Goal: Task Accomplishment & Management: Manage account settings

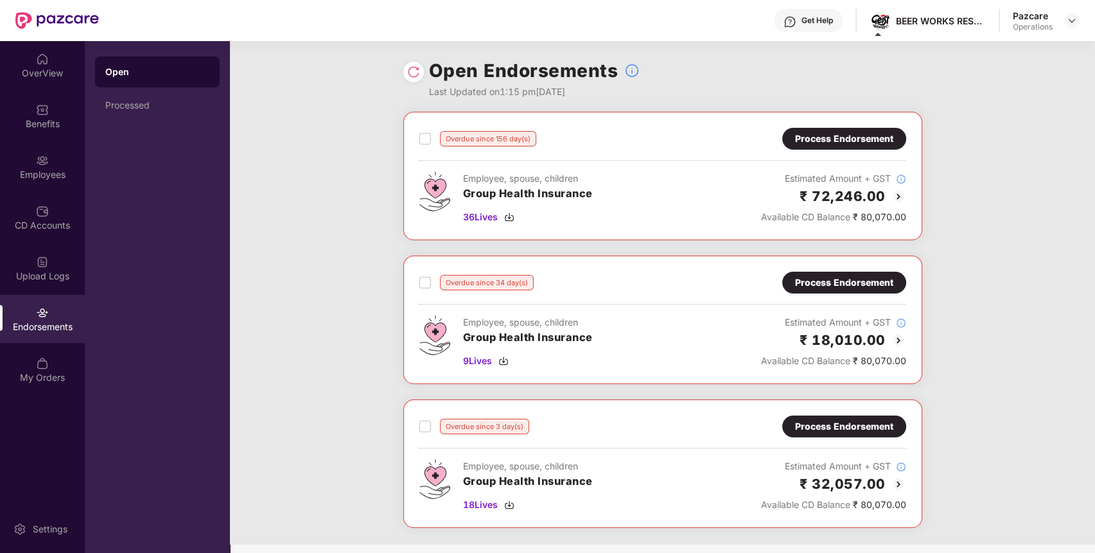
scroll to position [117, 0]
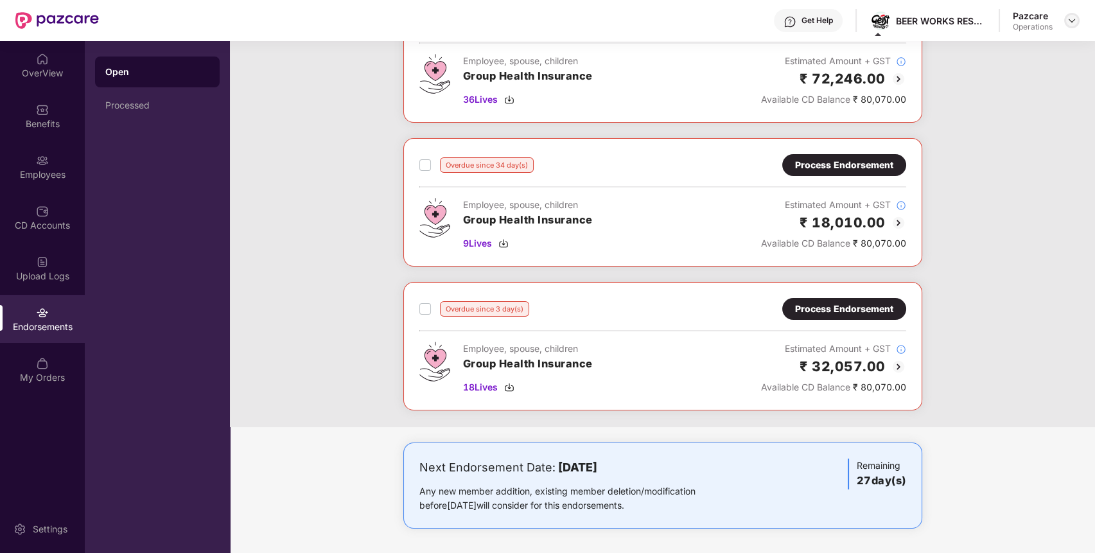
click at [1069, 17] on img at bounding box center [1071, 20] width 10 height 10
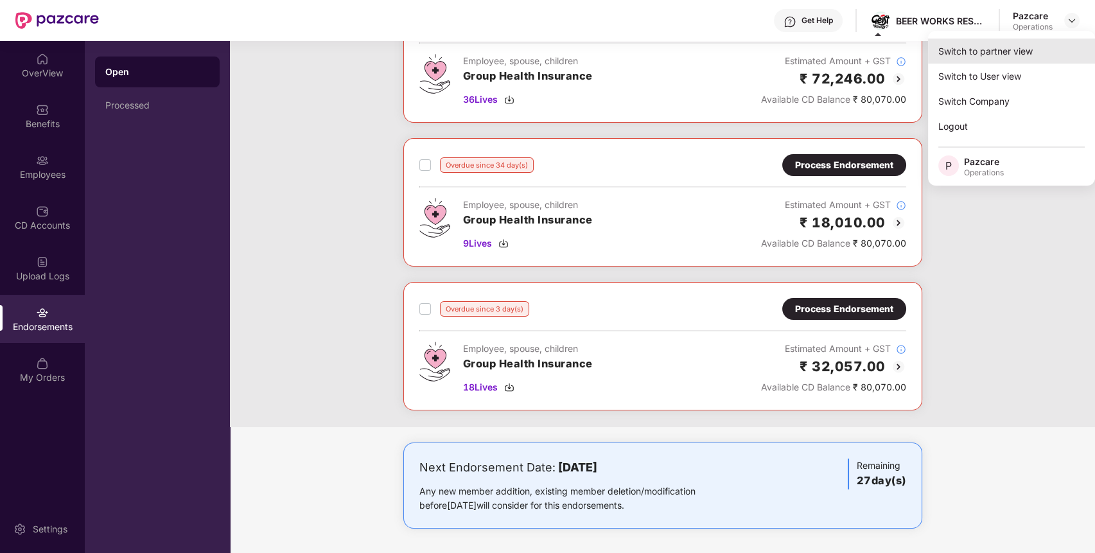
click at [1022, 55] on div "Switch to partner view" at bounding box center [1011, 51] width 167 height 25
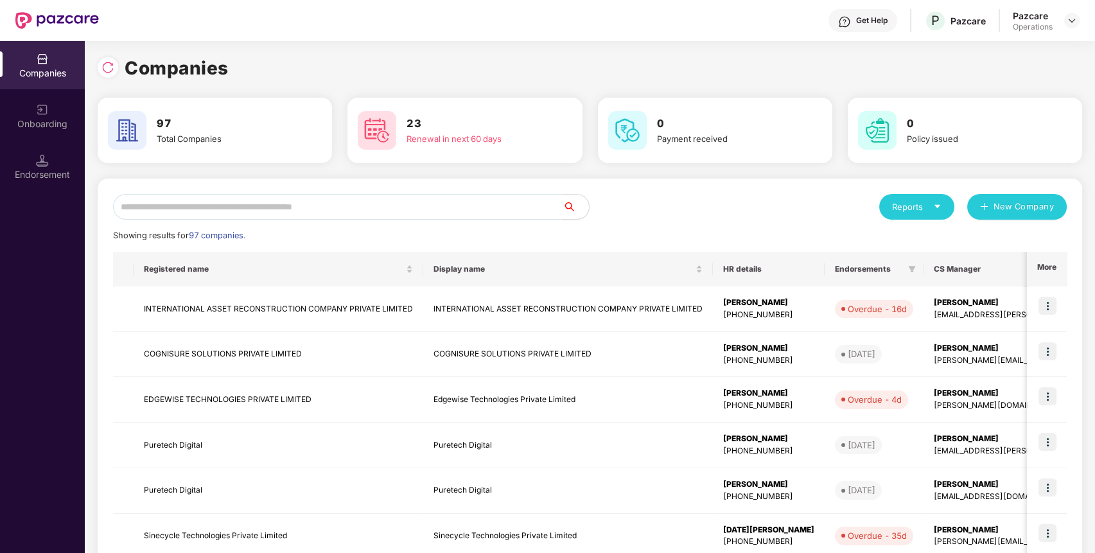
click at [448, 211] on input "text" at bounding box center [338, 207] width 450 height 26
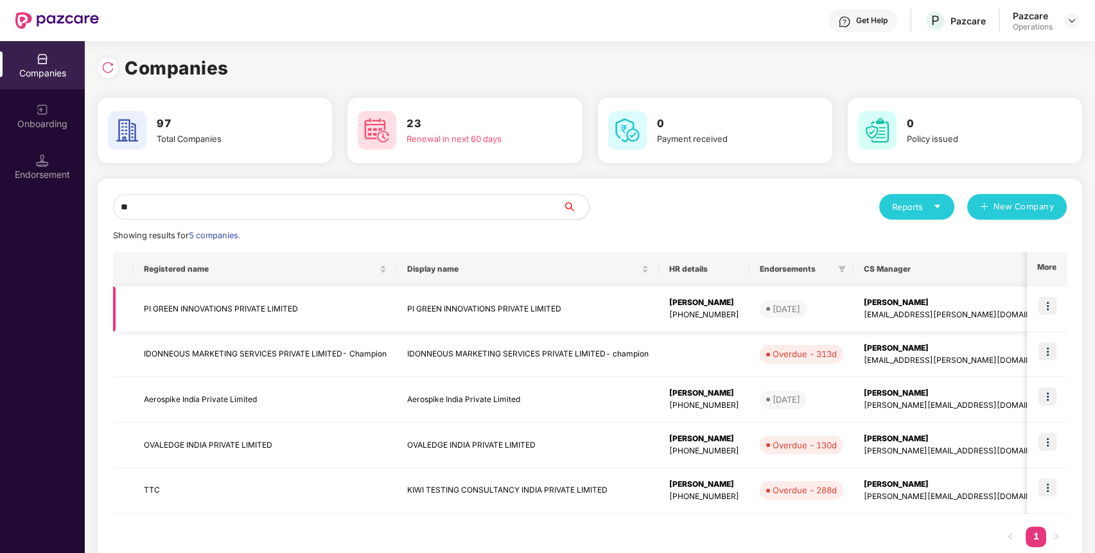
type input "**"
click at [1047, 303] on img at bounding box center [1047, 306] width 18 height 18
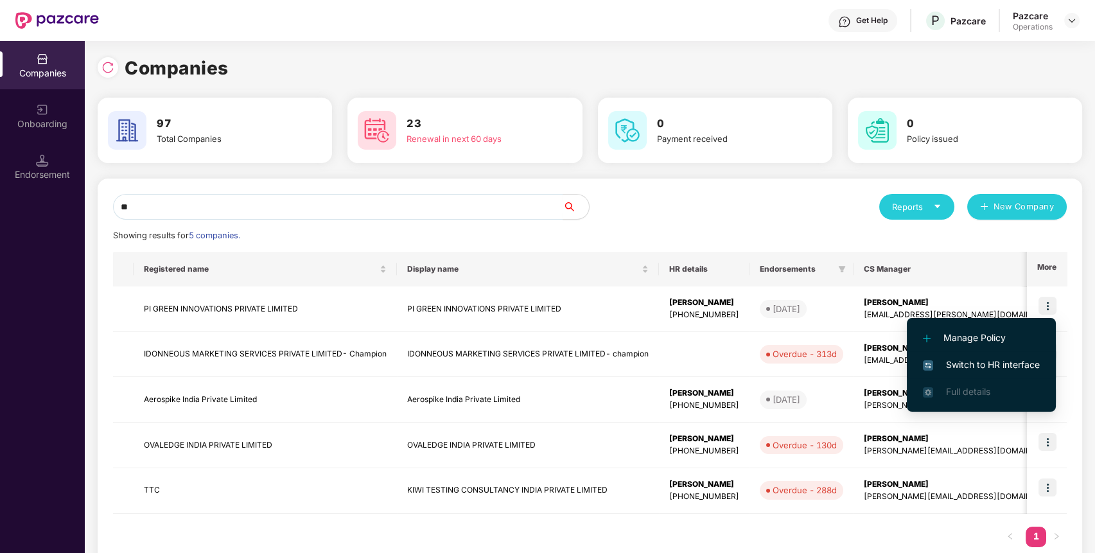
click at [1046, 367] on li "Switch to HR interface" at bounding box center [981, 364] width 149 height 27
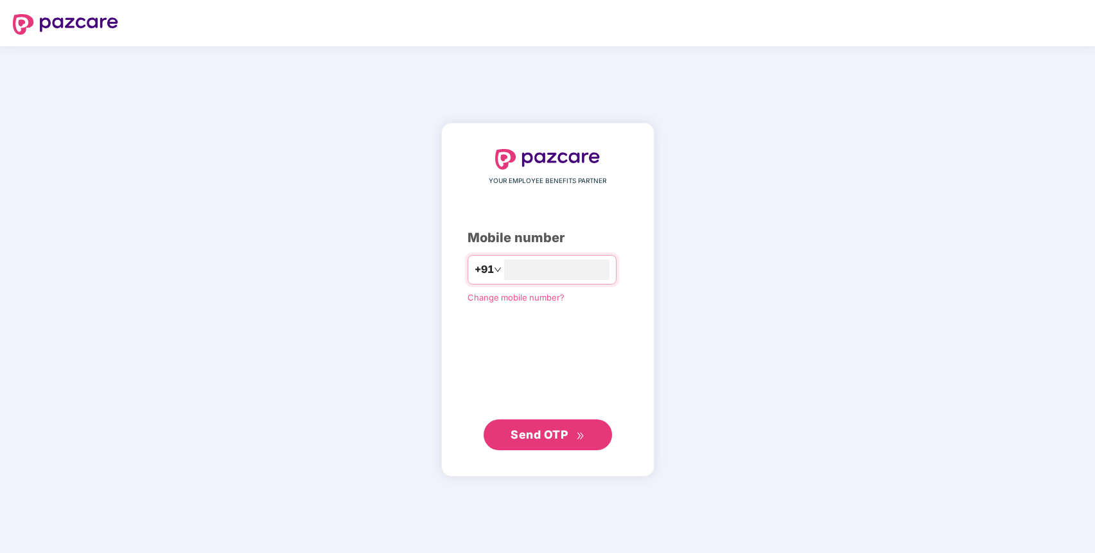
type input "**********"
click at [539, 433] on span "Send OTP" at bounding box center [538, 433] width 57 height 13
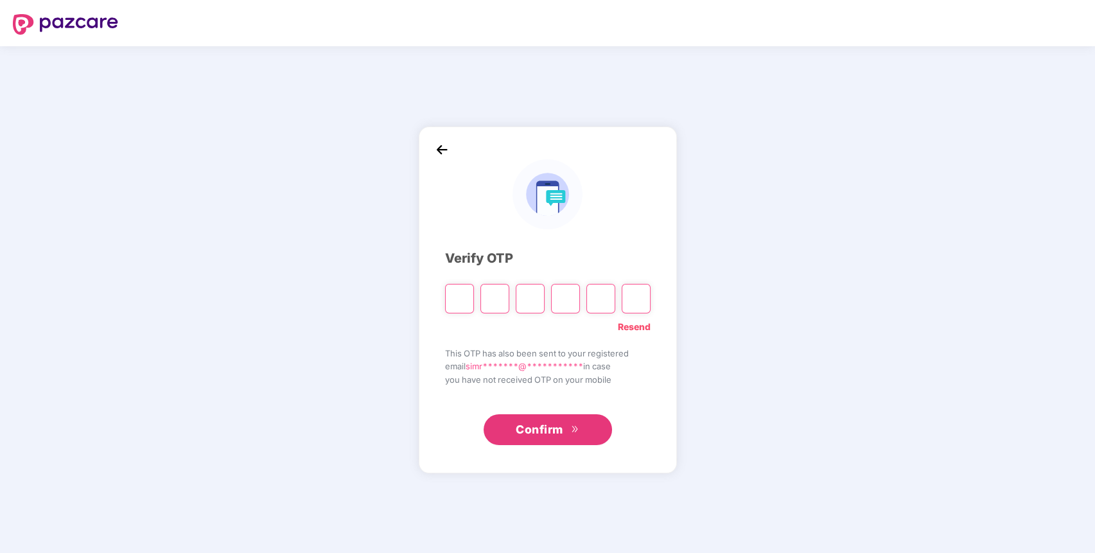
paste input "*"
type input "*"
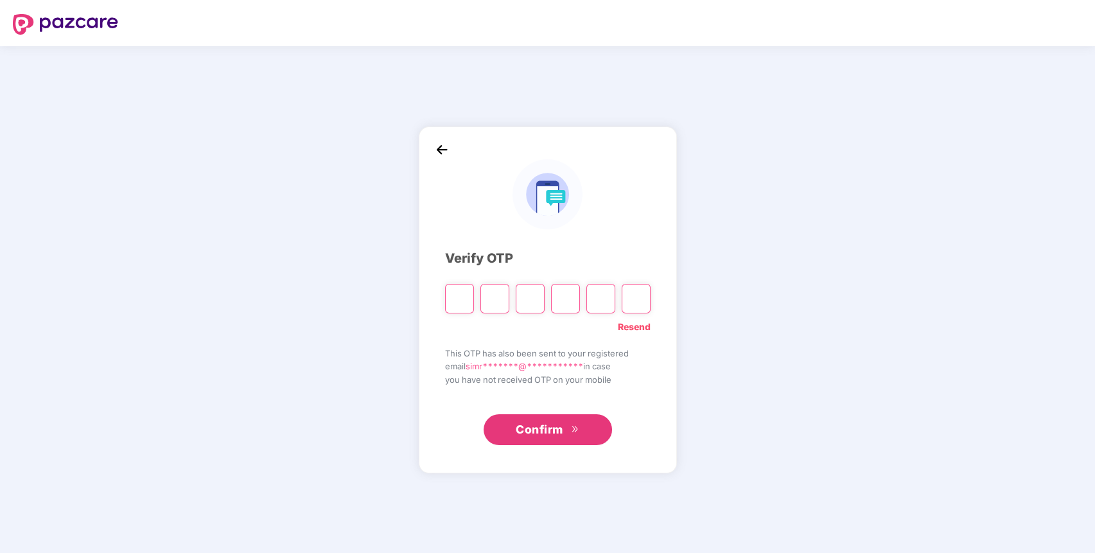
type input "*"
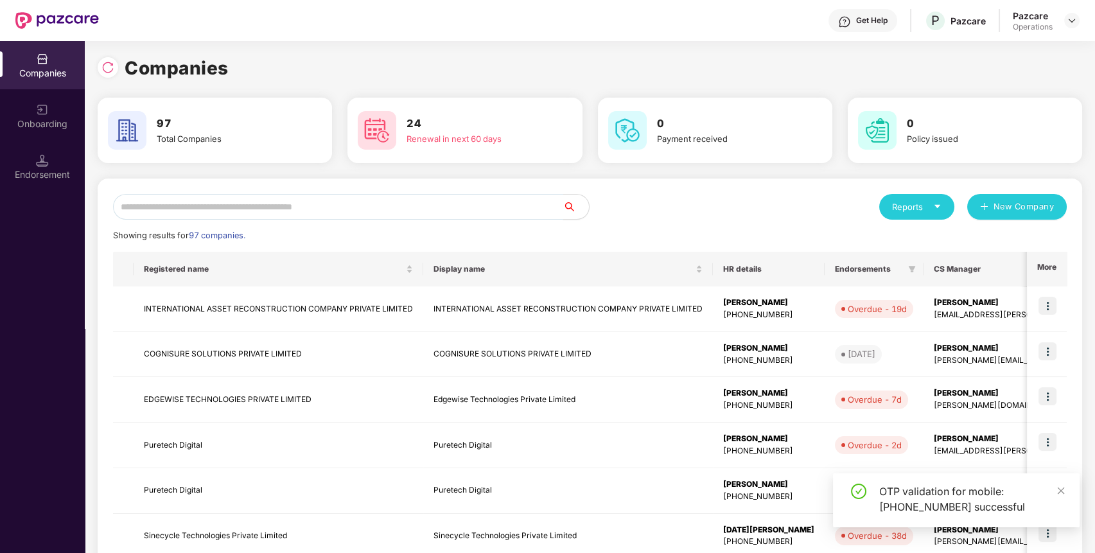
click at [308, 205] on input "text" at bounding box center [338, 207] width 450 height 26
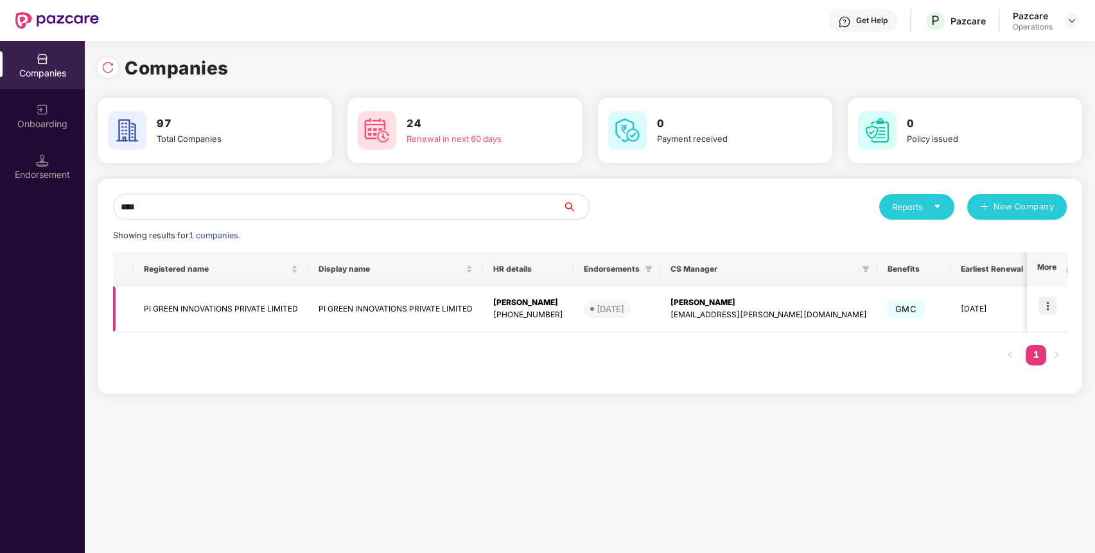
type input "****"
click at [1052, 302] on img at bounding box center [1047, 306] width 18 height 18
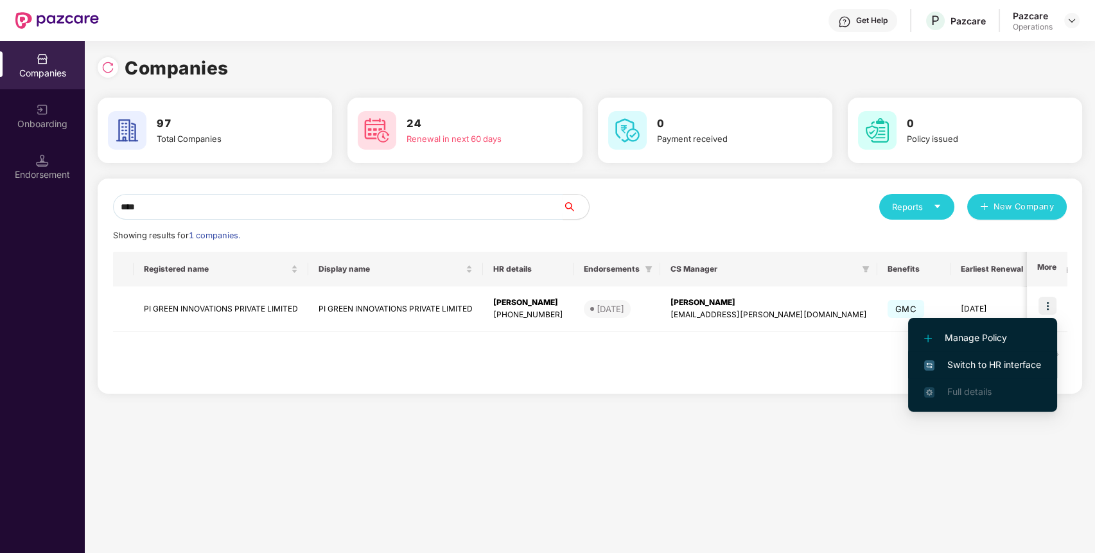
click at [1040, 368] on span "Switch to HR interface" at bounding box center [982, 365] width 117 height 14
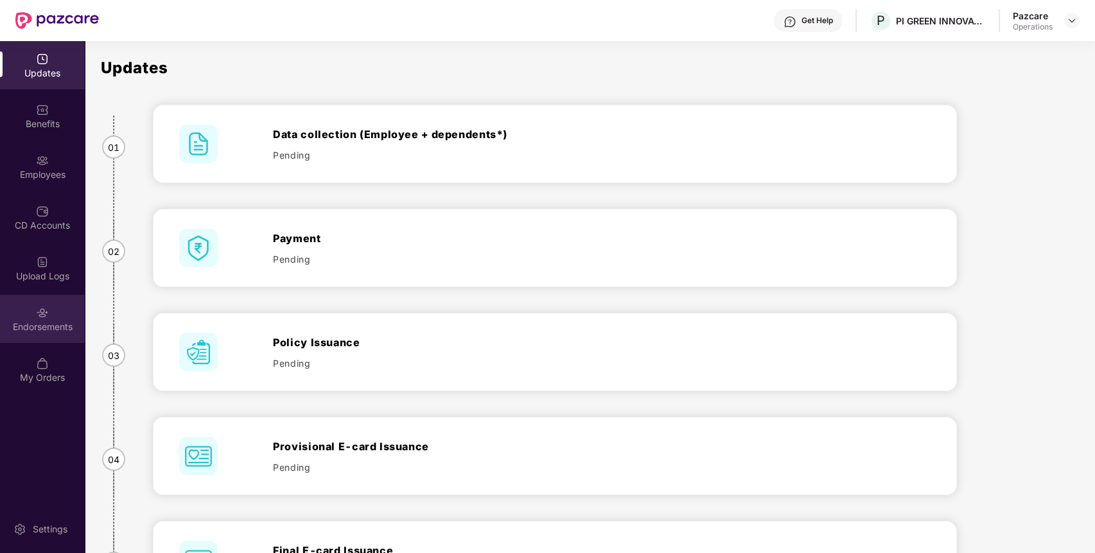
click at [26, 317] on div "Endorsements" at bounding box center [42, 319] width 85 height 48
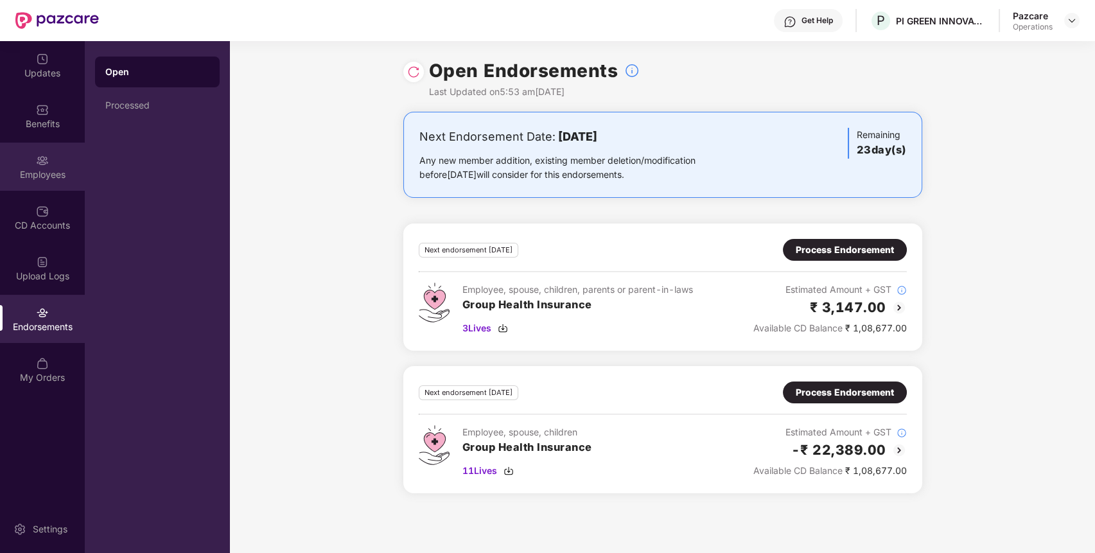
click at [26, 153] on div "Employees" at bounding box center [42, 167] width 85 height 48
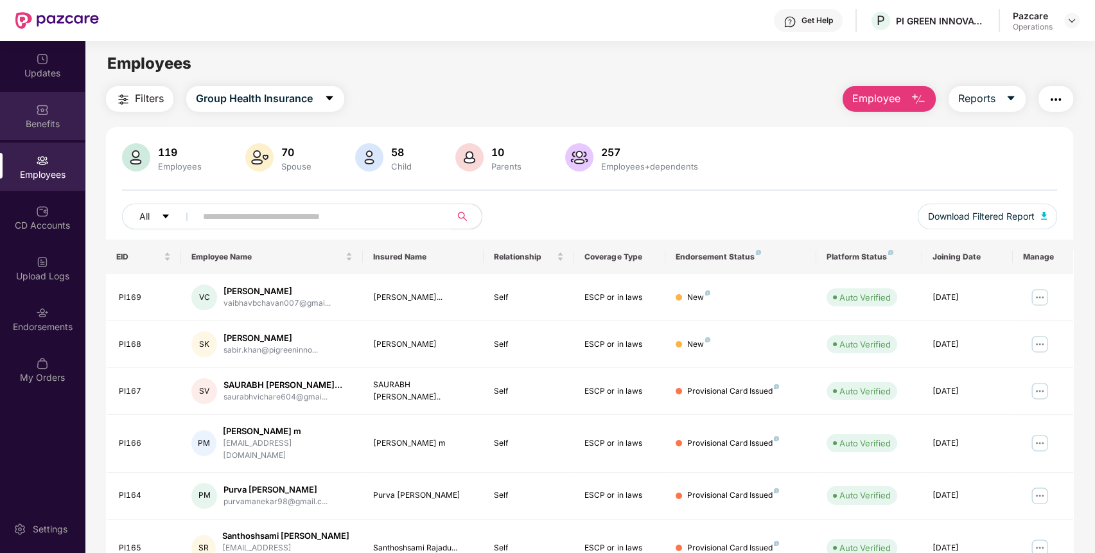
click at [20, 119] on div "Benefits" at bounding box center [42, 123] width 85 height 13
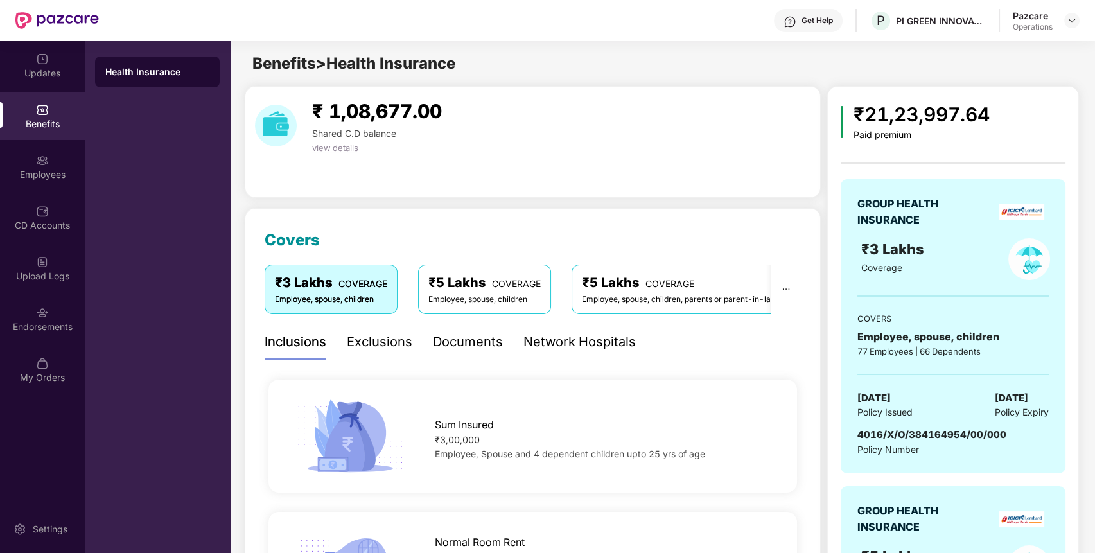
click at [887, 427] on div "4016/X/O/384164954/00/000" at bounding box center [931, 434] width 149 height 15
copy span "4016/X/O/384164954/00/000"
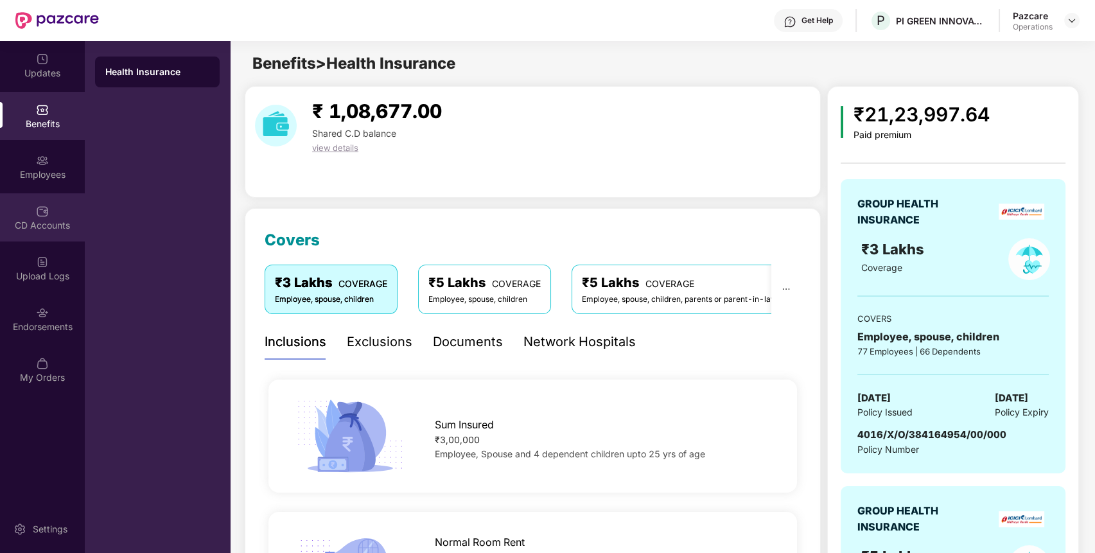
click at [53, 220] on div "CD Accounts" at bounding box center [42, 225] width 85 height 13
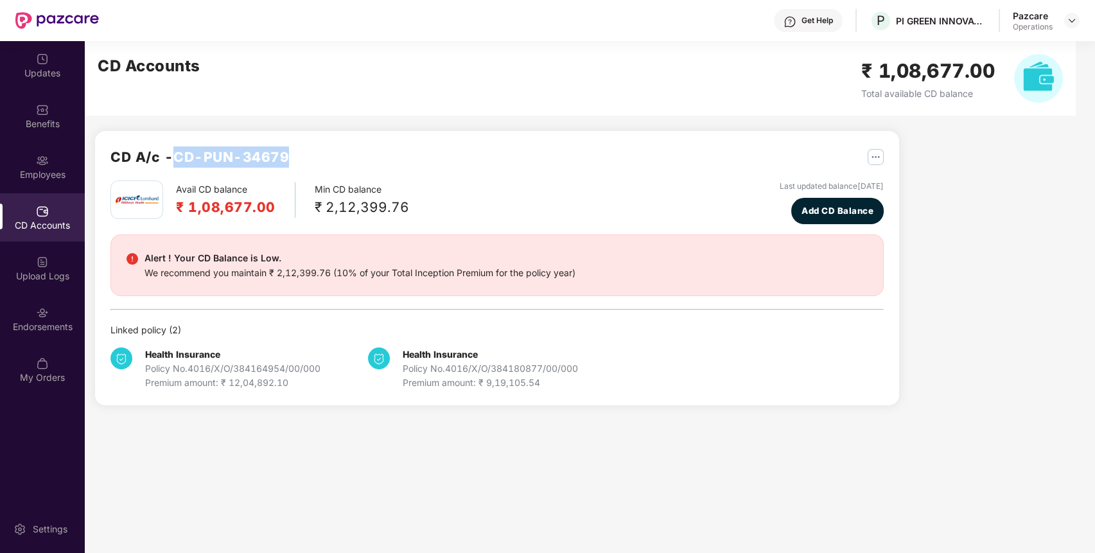
drag, startPoint x: 178, startPoint y: 155, endPoint x: 348, endPoint y: 162, distance: 170.3
click at [348, 162] on div "CD A/c - CD-PUN-34679" at bounding box center [496, 163] width 773 height 34
copy h2 "CD-PUN-34679"
click at [46, 167] on div "Employees" at bounding box center [42, 167] width 85 height 48
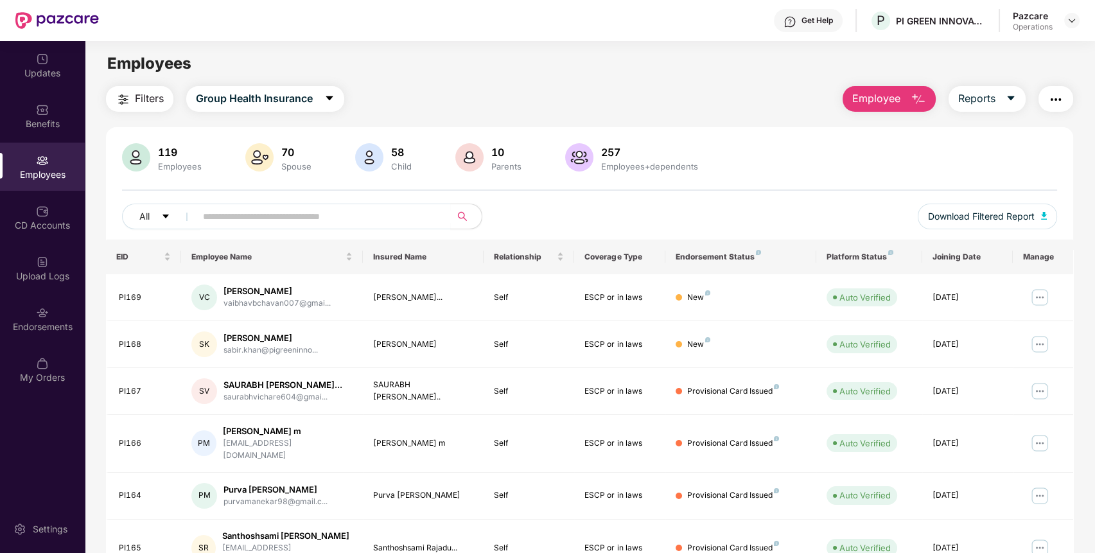
click at [1052, 96] on img "button" at bounding box center [1055, 99] width 15 height 15
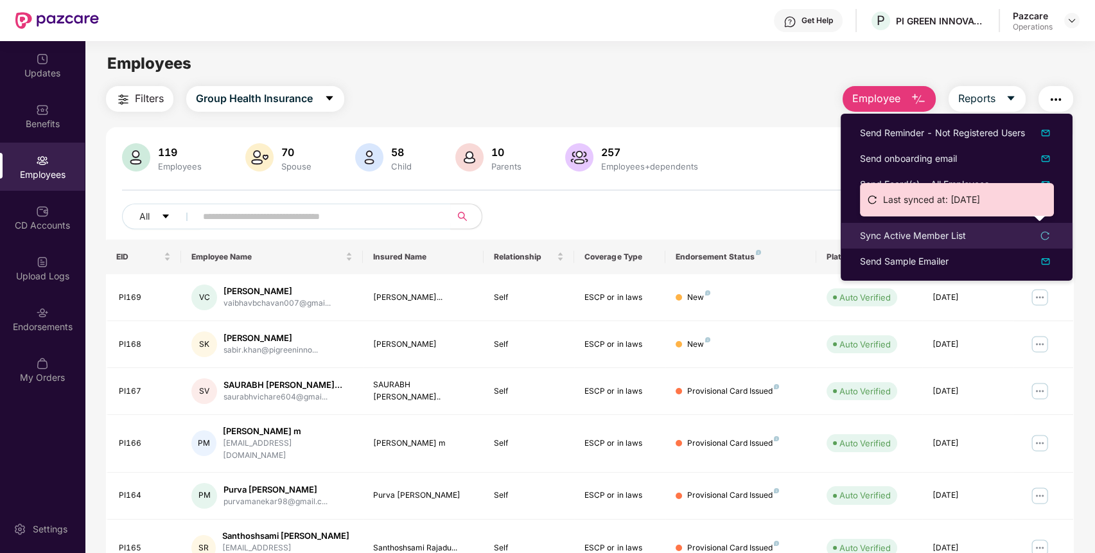
click at [936, 236] on div "Sync Active Member List" at bounding box center [913, 236] width 106 height 14
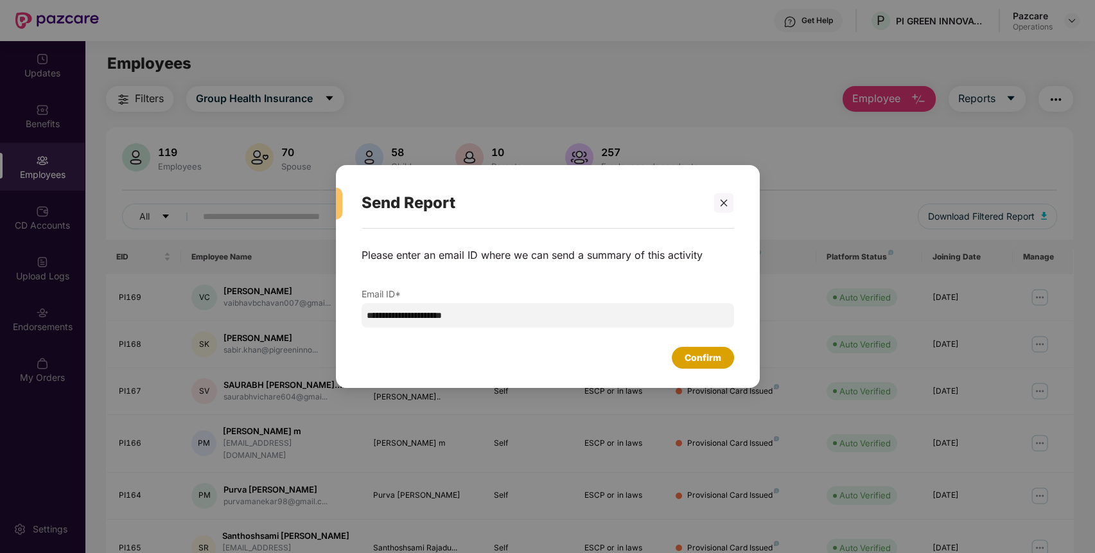
click at [693, 356] on div "Confirm" at bounding box center [702, 358] width 37 height 14
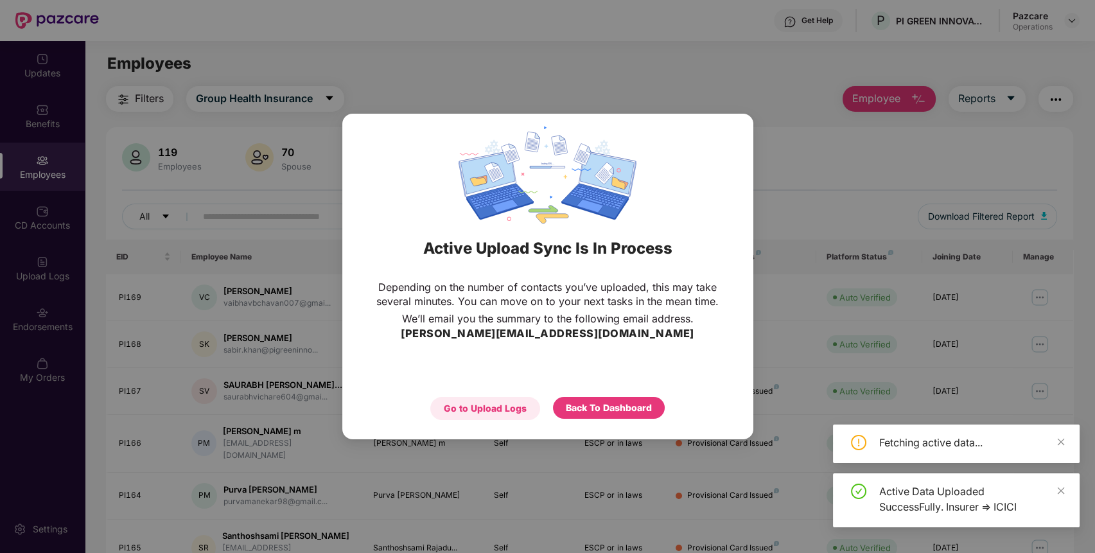
click at [465, 410] on div "Go to Upload Logs" at bounding box center [485, 408] width 83 height 14
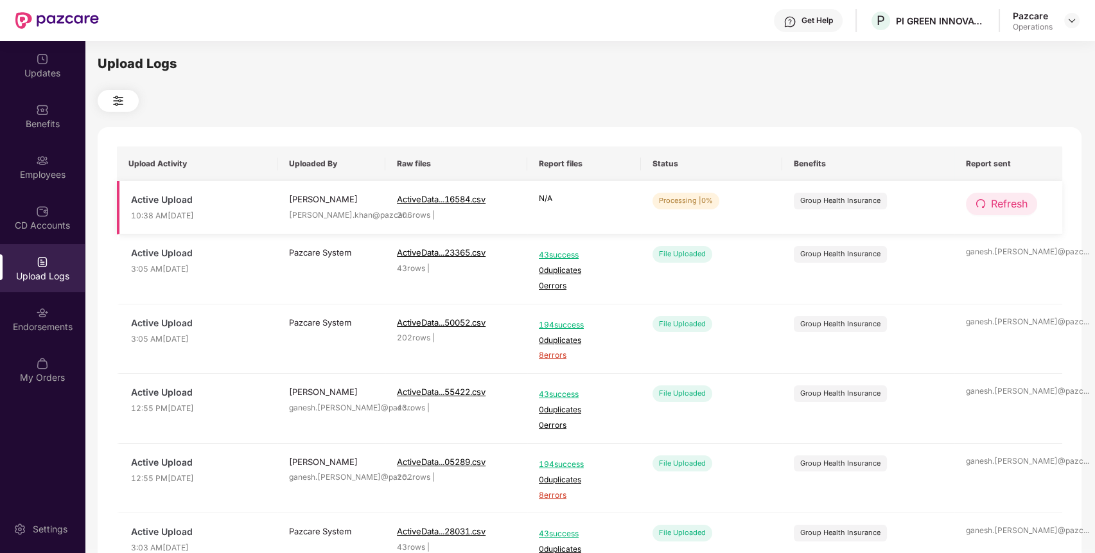
click at [997, 196] on span "Refresh" at bounding box center [1009, 204] width 37 height 16
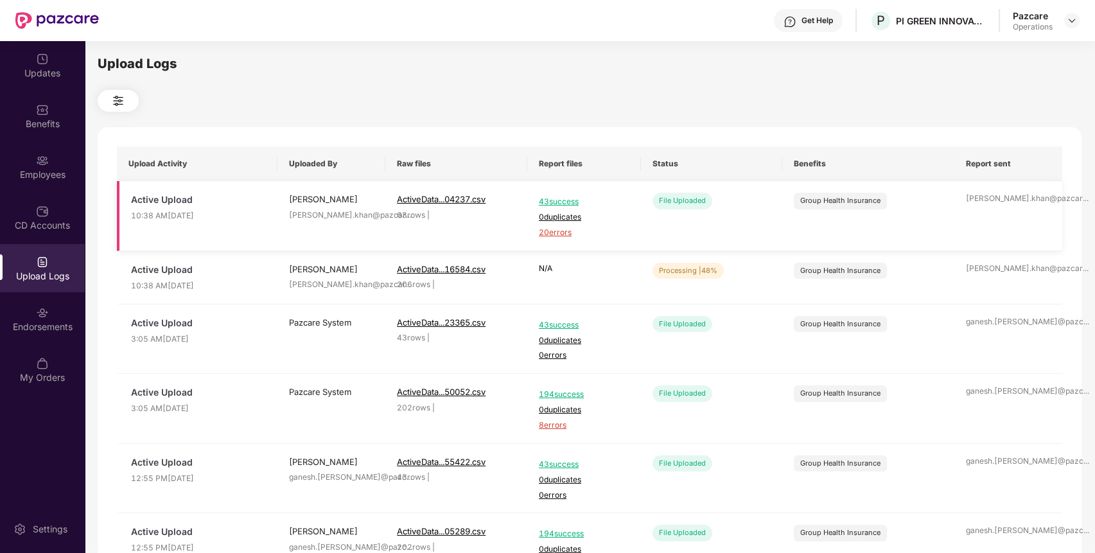
click at [561, 231] on span "20 errors" at bounding box center [584, 233] width 91 height 12
click at [44, 168] on div "Employees" at bounding box center [42, 174] width 85 height 13
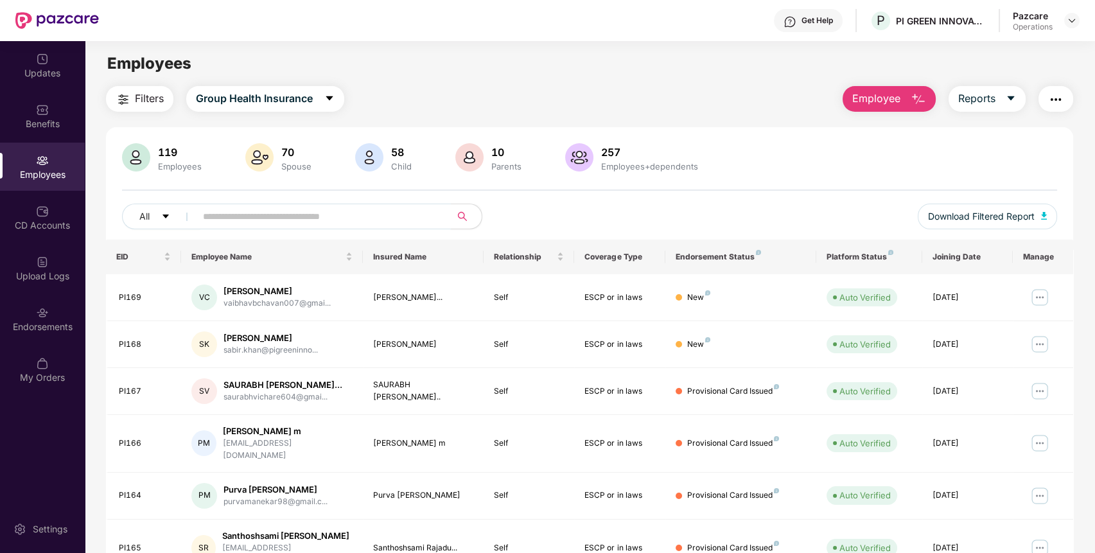
click at [440, 207] on span at bounding box center [440, 216] width 8 height 19
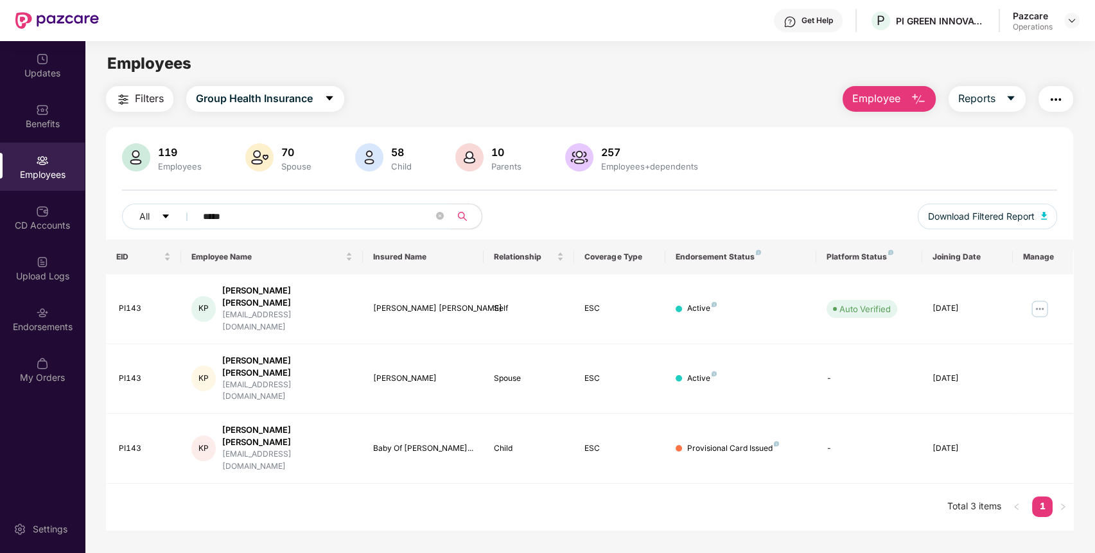
type input "*****"
click at [49, 316] on div "Endorsements" at bounding box center [42, 319] width 85 height 48
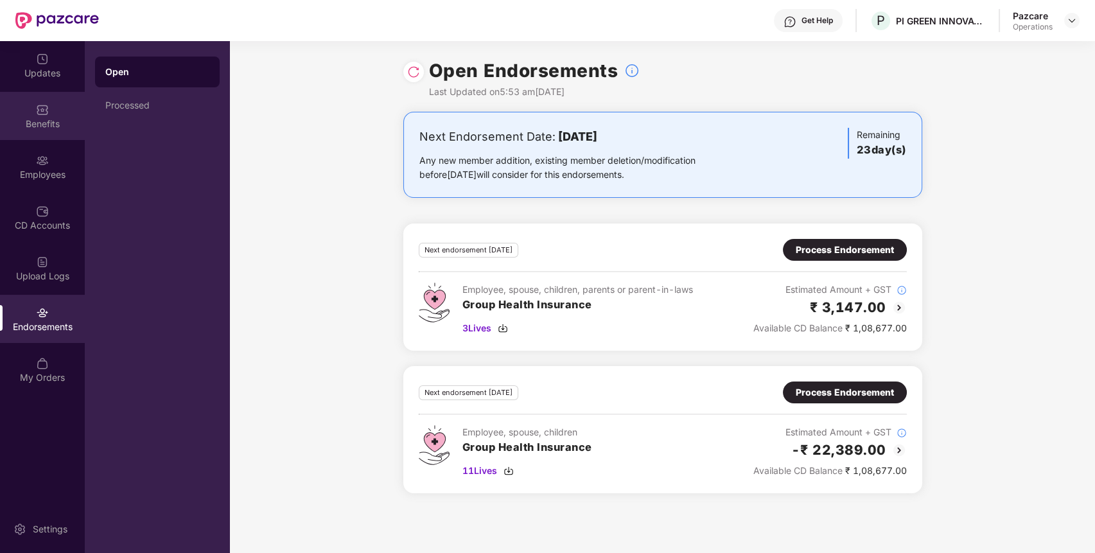
click at [42, 107] on img at bounding box center [42, 109] width 13 height 13
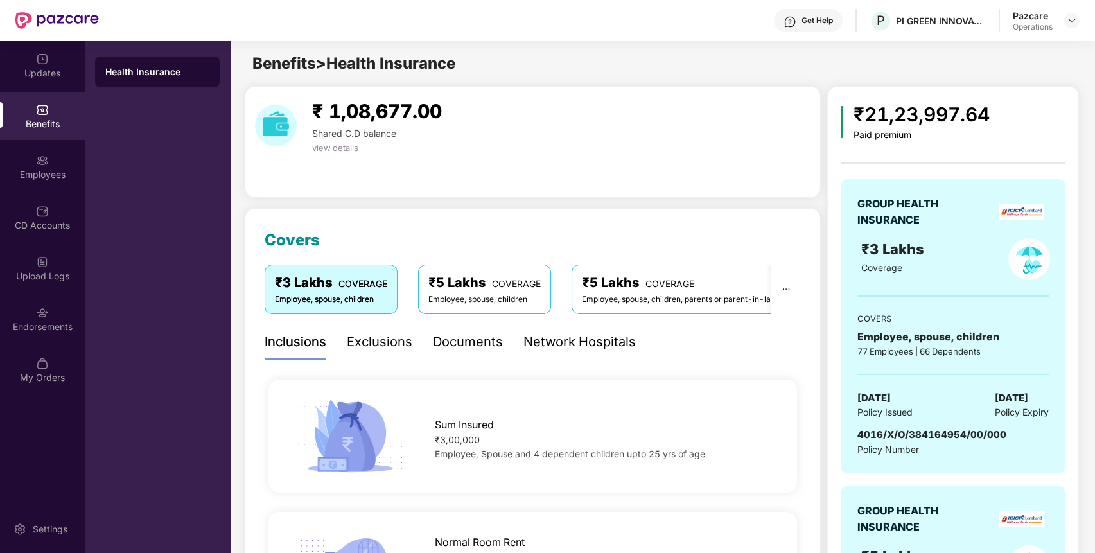
click at [945, 433] on span "4016/X/O/384164954/00/000" at bounding box center [931, 434] width 149 height 12
copy span "4016/X/O/384164954/00/000"
click at [945, 433] on span "4016/X/O/384164954/00/000" at bounding box center [931, 434] width 149 height 12
click at [1074, 21] on img at bounding box center [1071, 20] width 10 height 10
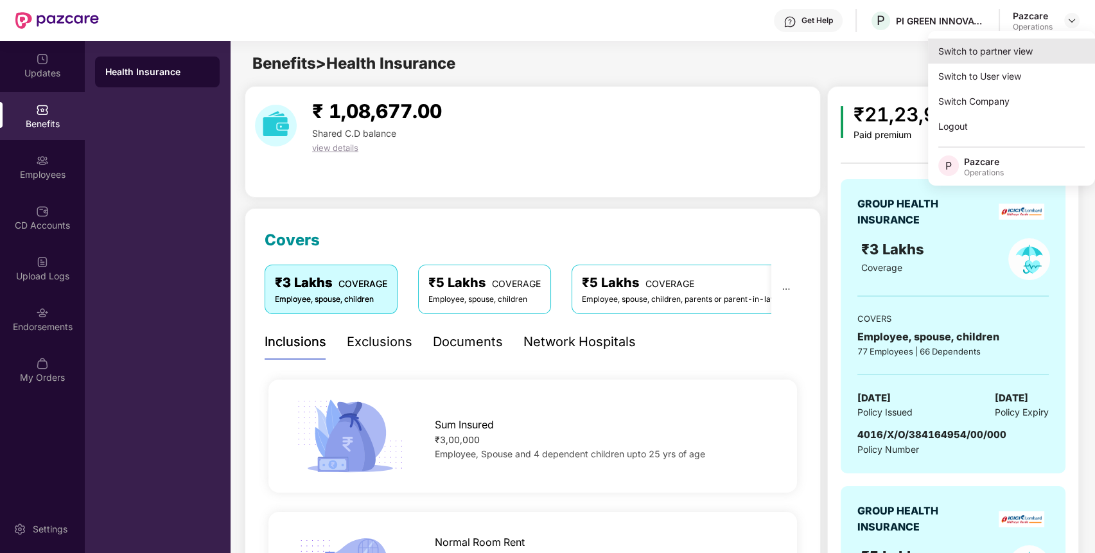
click at [1023, 47] on div "Switch to partner view" at bounding box center [1011, 51] width 167 height 25
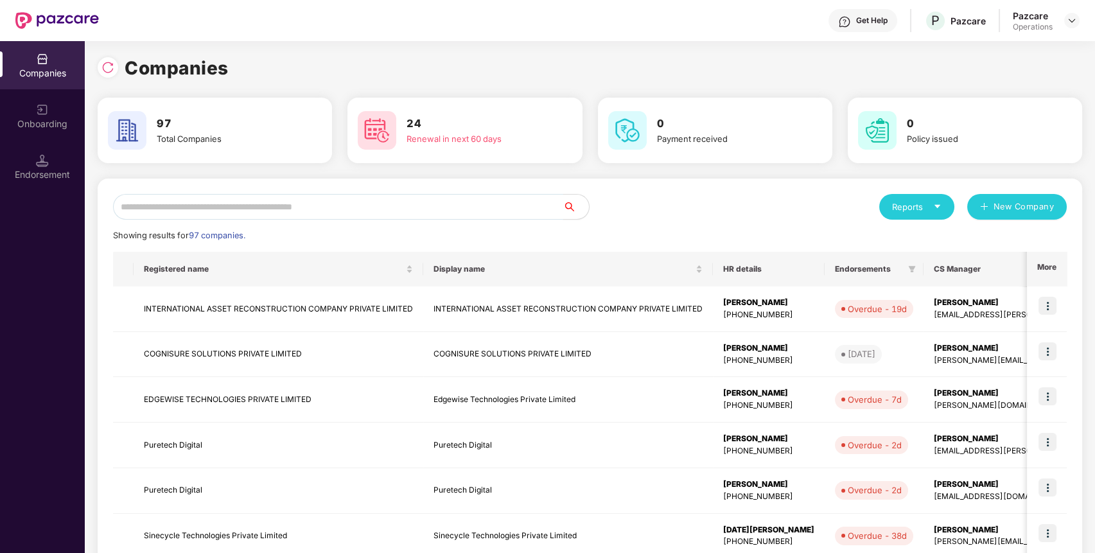
click at [464, 202] on input "text" at bounding box center [338, 207] width 450 height 26
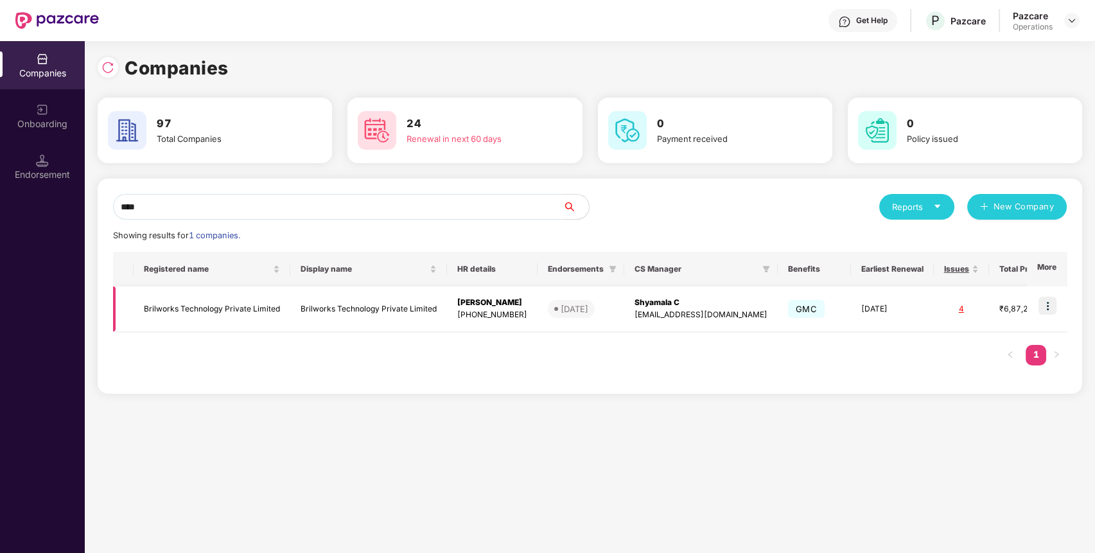
type input "****"
click at [234, 306] on td "Brilworks Technology Private Limited" at bounding box center [212, 309] width 157 height 46
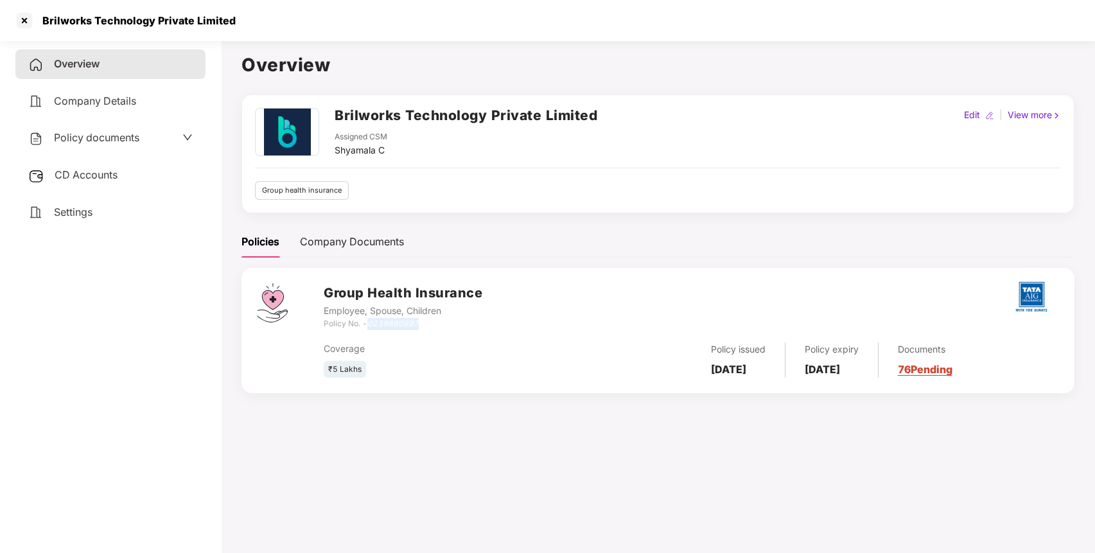
drag, startPoint x: 417, startPoint y: 324, endPoint x: 370, endPoint y: 322, distance: 46.9
click at [370, 322] on icon "0239880897" at bounding box center [392, 323] width 51 height 10
copy icon "0239880897"
click at [28, 17] on div at bounding box center [24, 20] width 21 height 21
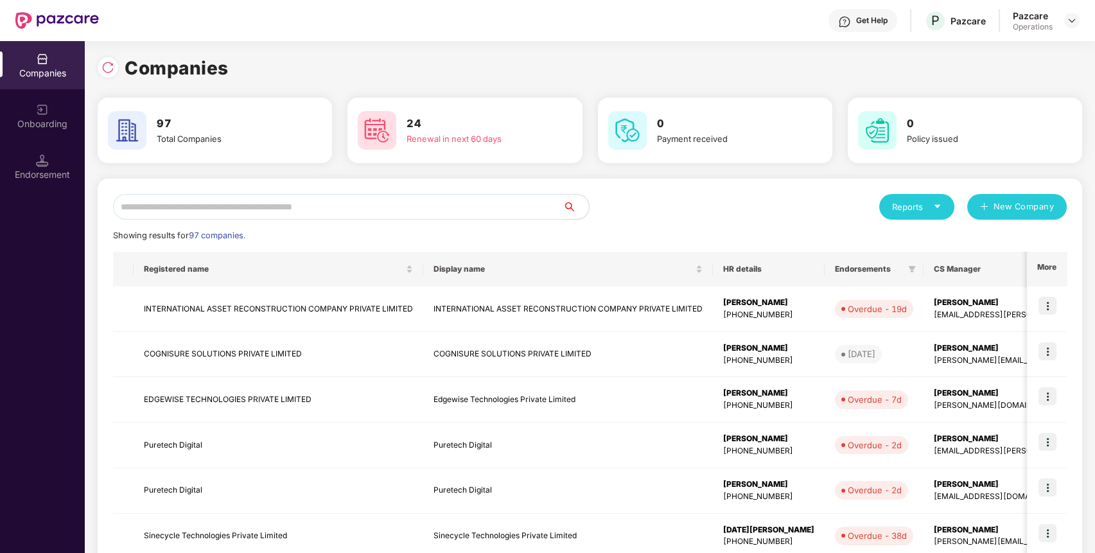
click at [360, 211] on input "text" at bounding box center [338, 207] width 450 height 26
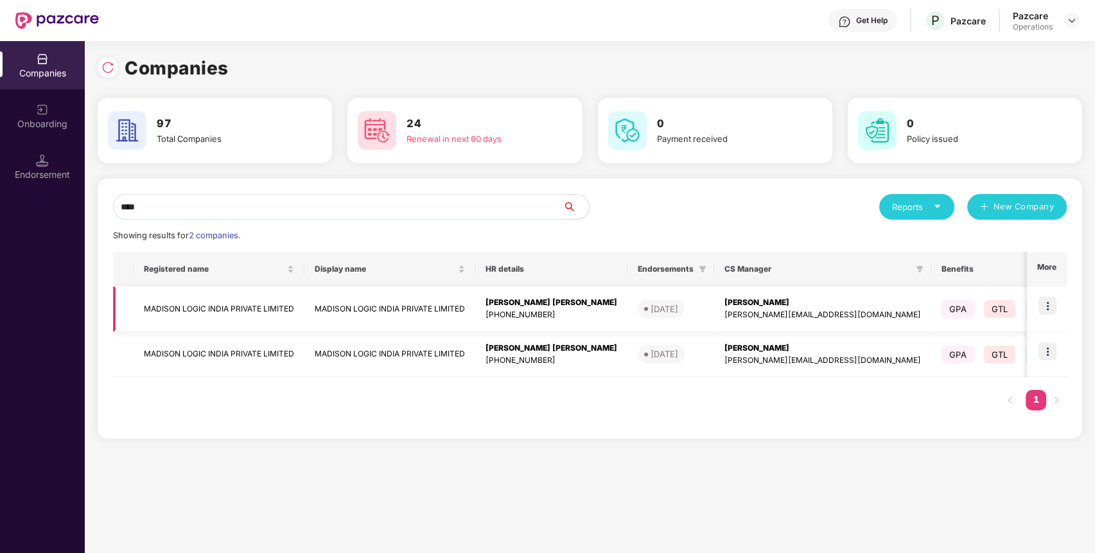
type input "****"
click at [1048, 304] on img at bounding box center [1047, 306] width 18 height 18
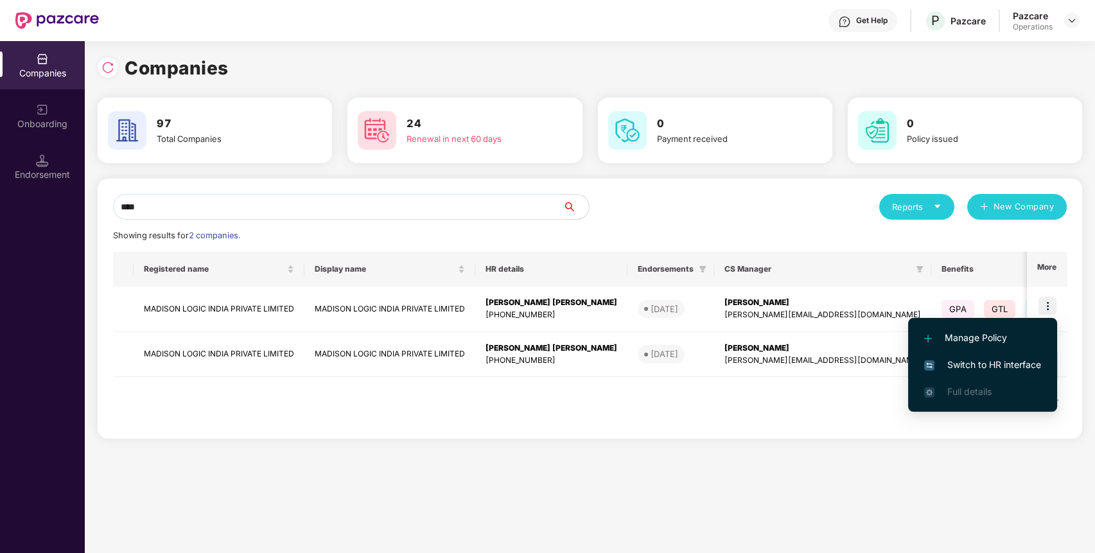
click at [1023, 372] on li "Switch to HR interface" at bounding box center [982, 364] width 149 height 27
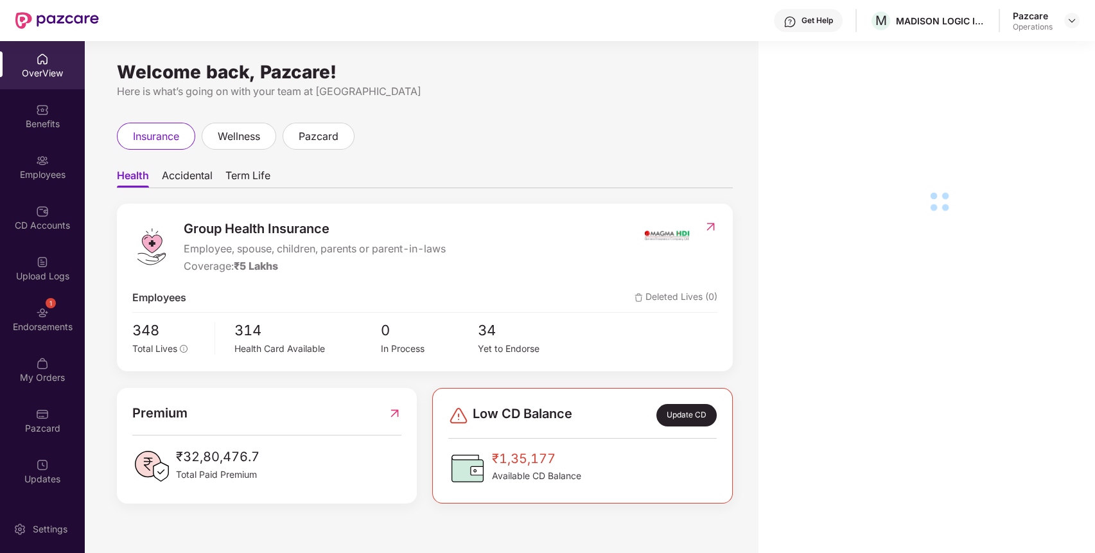
click at [33, 329] on div "Endorsements" at bounding box center [42, 326] width 85 height 13
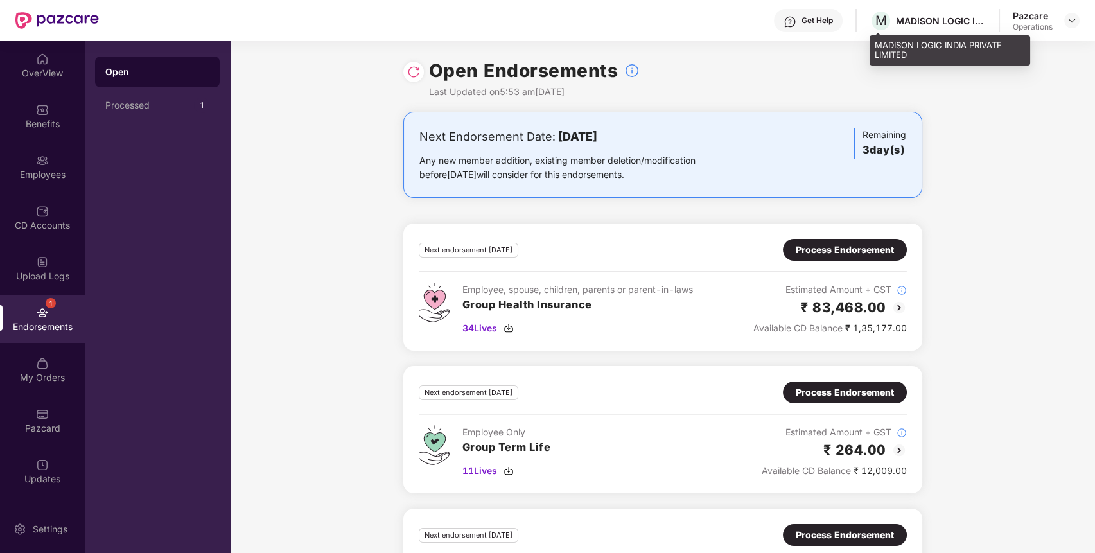
click at [930, 19] on div "MADISON LOGIC INDIA PRIVATE LIMITED" at bounding box center [941, 21] width 90 height 12
copy div "MADISON LOGIC INDIA PRIVATE LIMITED"
click at [930, 19] on div "MADISON LOGIC INDIA PRIVATE LIMITED" at bounding box center [941, 21] width 90 height 12
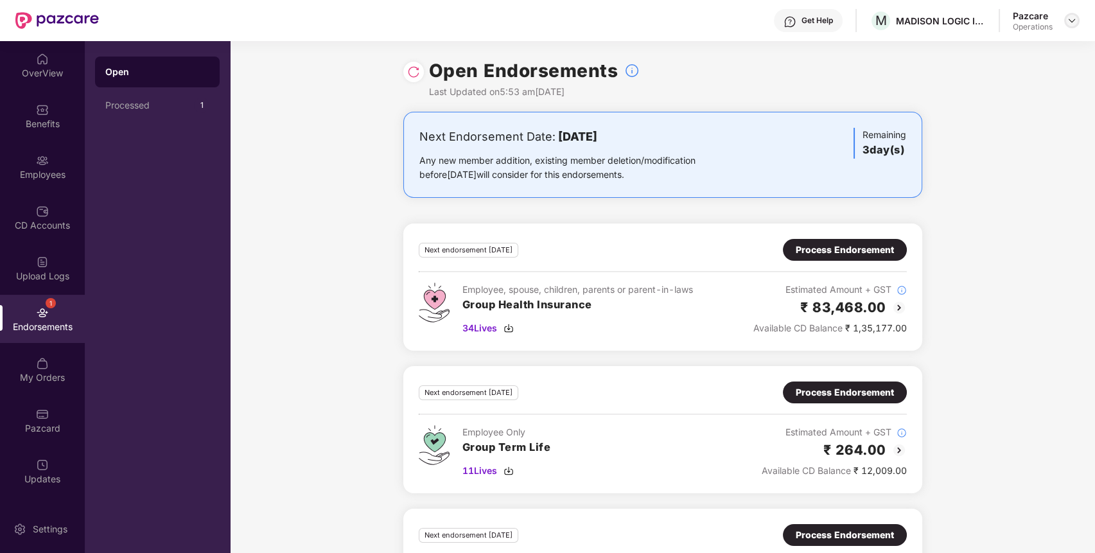
click at [1077, 20] on div at bounding box center [1071, 20] width 15 height 15
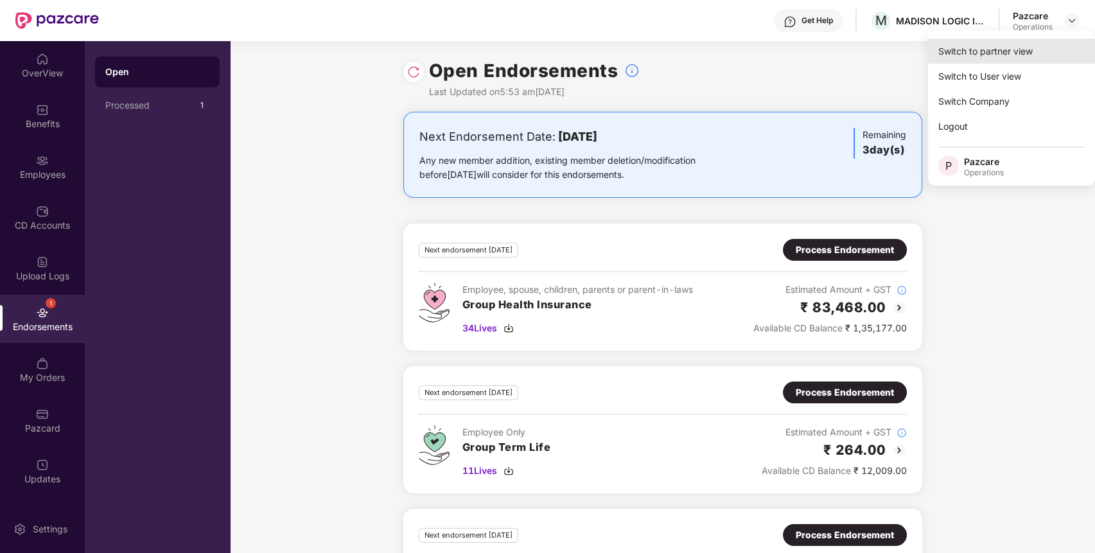
click at [1036, 46] on div "Switch to partner view" at bounding box center [1011, 51] width 167 height 25
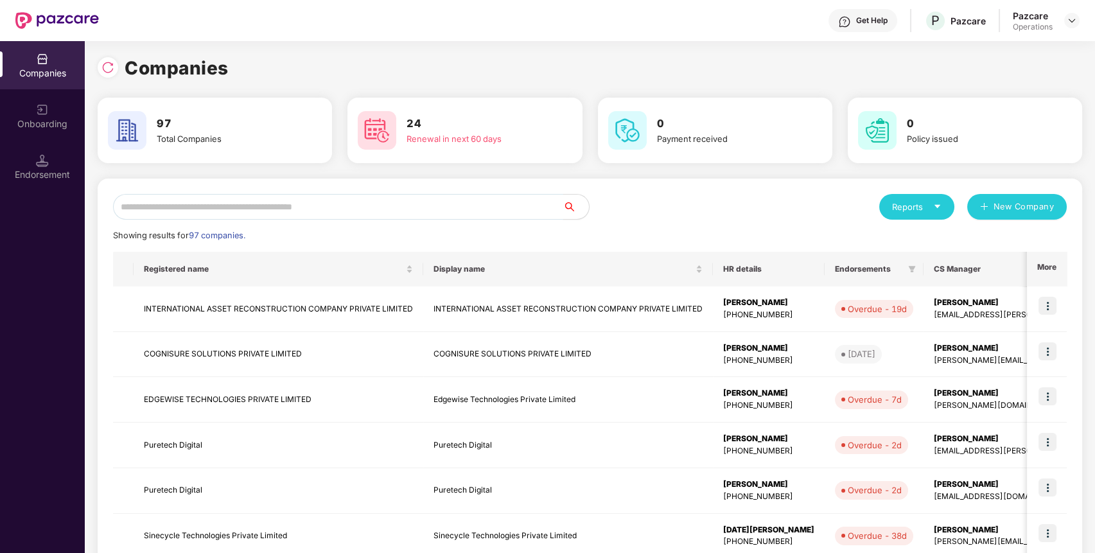
click at [508, 200] on input "text" at bounding box center [338, 207] width 450 height 26
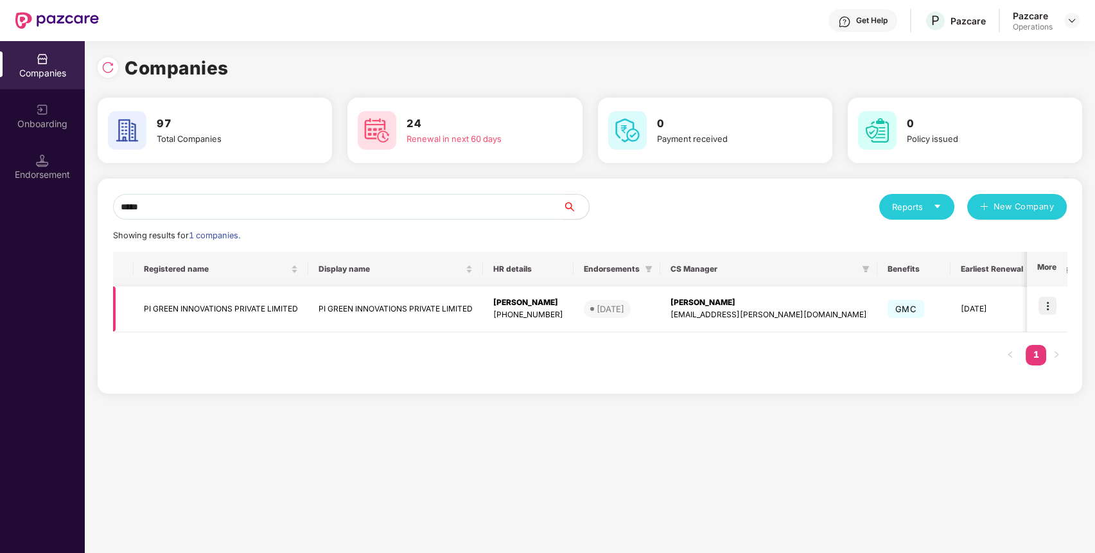
type input "*****"
click at [245, 309] on td "PI GREEN INNOVATIONS PRIVATE LIMITED" at bounding box center [221, 309] width 175 height 46
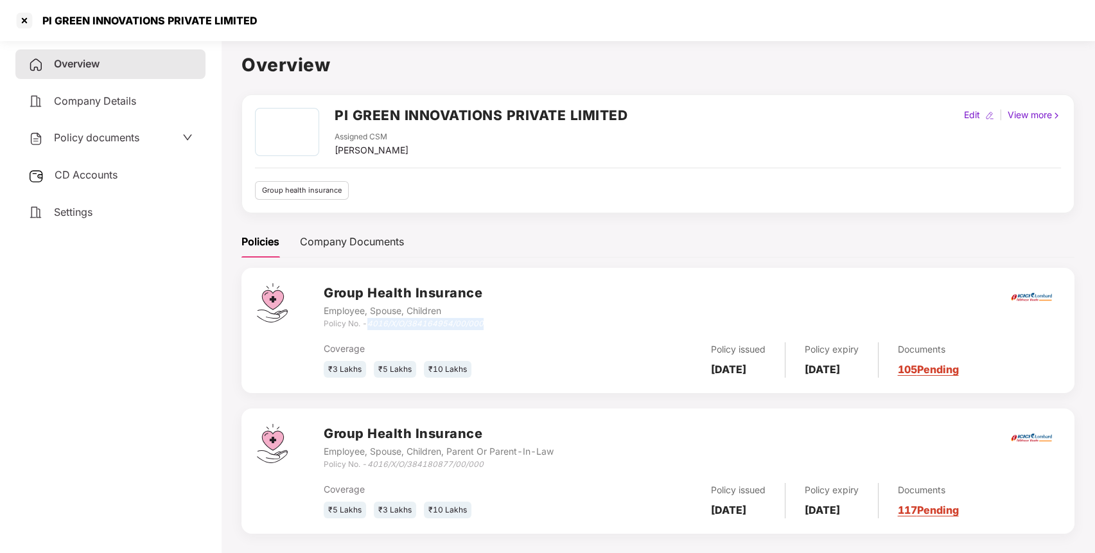
drag, startPoint x: 486, startPoint y: 320, endPoint x: 371, endPoint y: 324, distance: 115.0
click at [371, 324] on div "Group Health Insurance Employee, Spouse, Children Policy No. - 4016/X/O/3841649…" at bounding box center [691, 306] width 735 height 46
copy icon "4016/X/O/384164954/00/000"
click at [22, 24] on div at bounding box center [24, 20] width 21 height 21
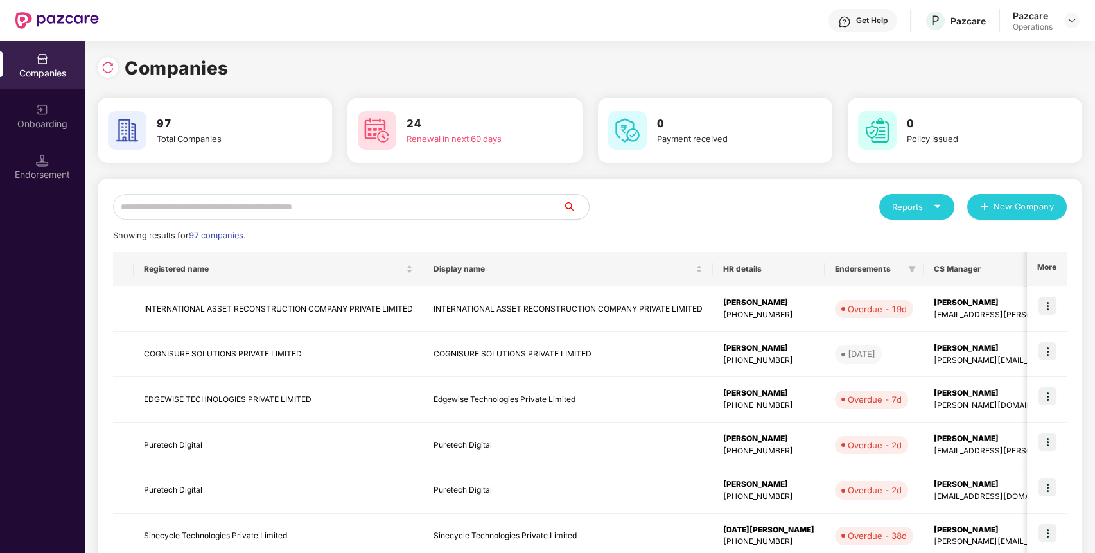
click at [320, 197] on input "text" at bounding box center [338, 207] width 450 height 26
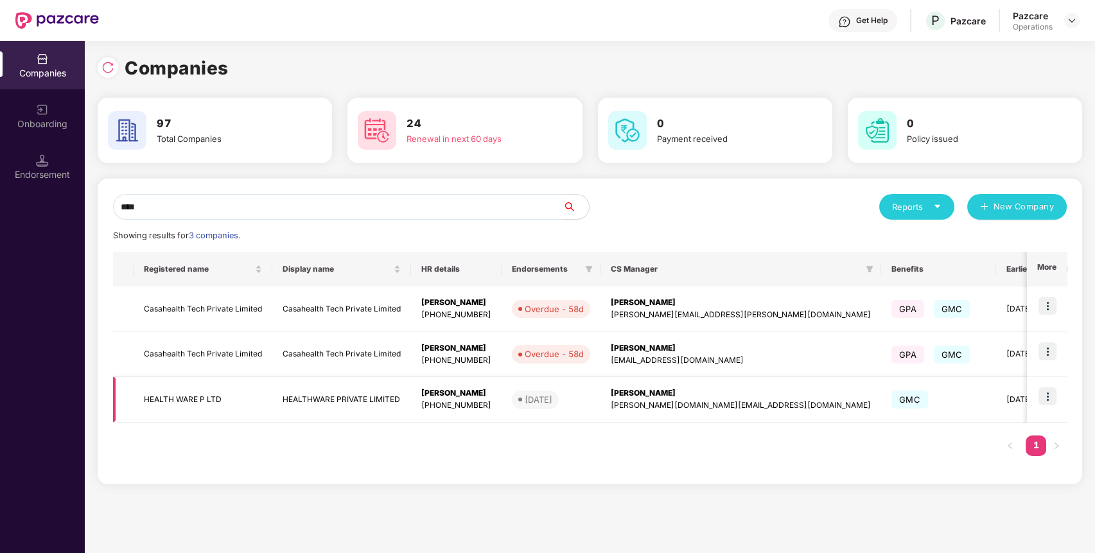
type input "****"
click at [198, 394] on td "HEALTH WARE P LTD" at bounding box center [203, 400] width 139 height 46
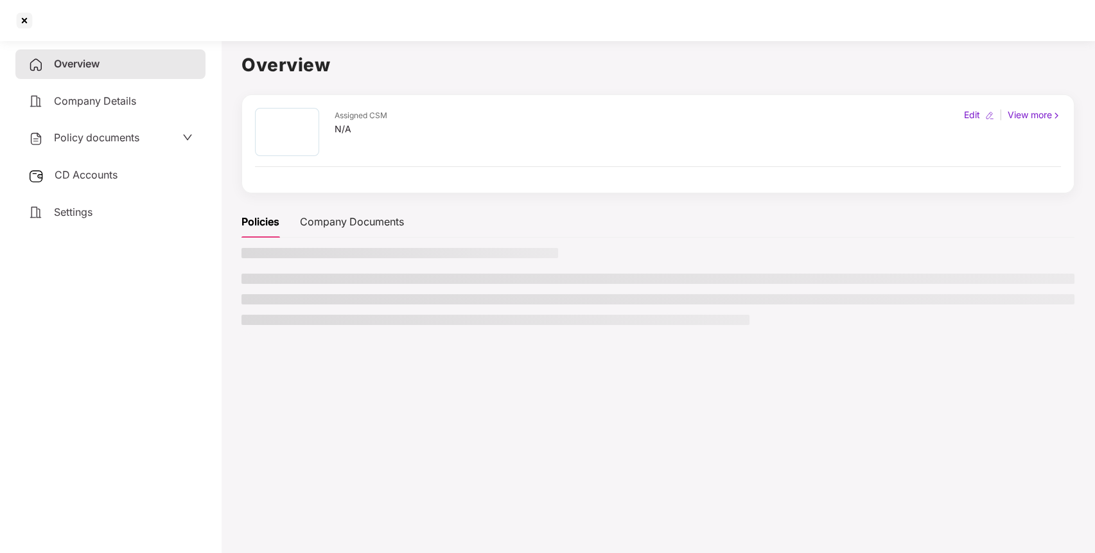
click at [109, 173] on span "CD Accounts" at bounding box center [86, 174] width 63 height 13
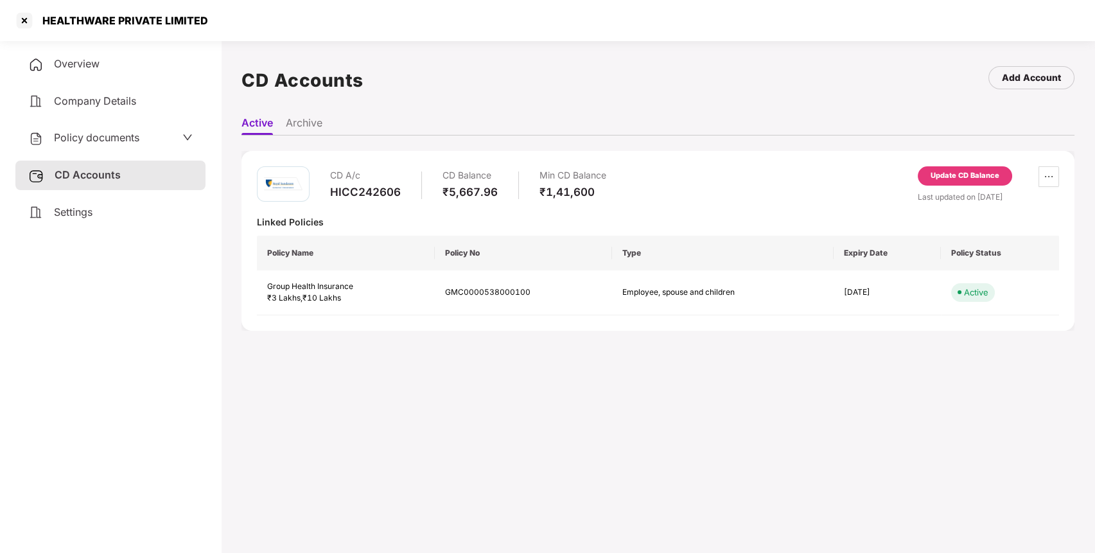
click at [971, 171] on div "Update CD Balance" at bounding box center [964, 176] width 69 height 12
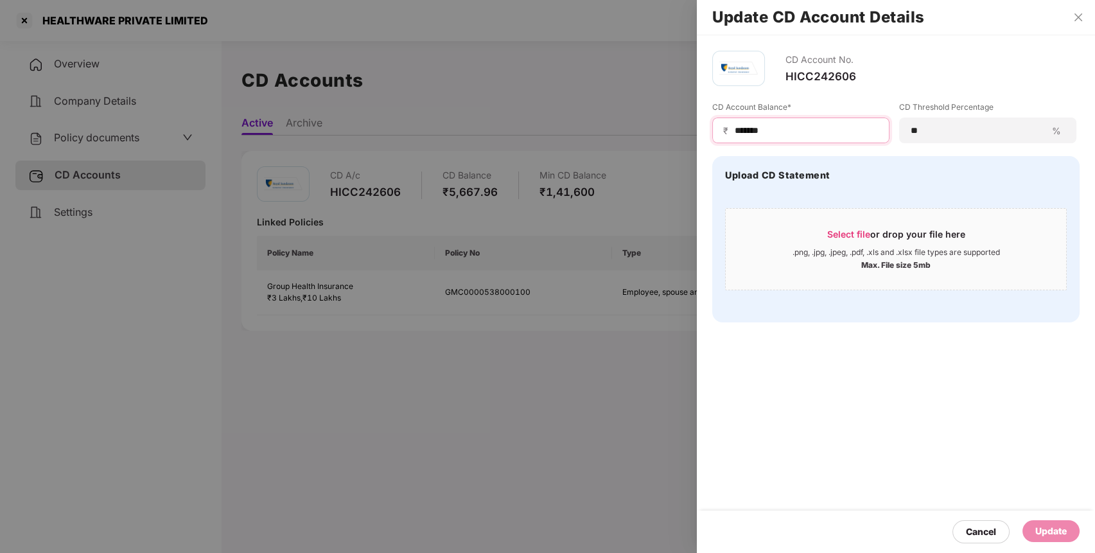
click at [745, 126] on input "*******" at bounding box center [805, 130] width 145 height 13
type input "*****"
click at [1044, 531] on div "Update" at bounding box center [1050, 531] width 31 height 14
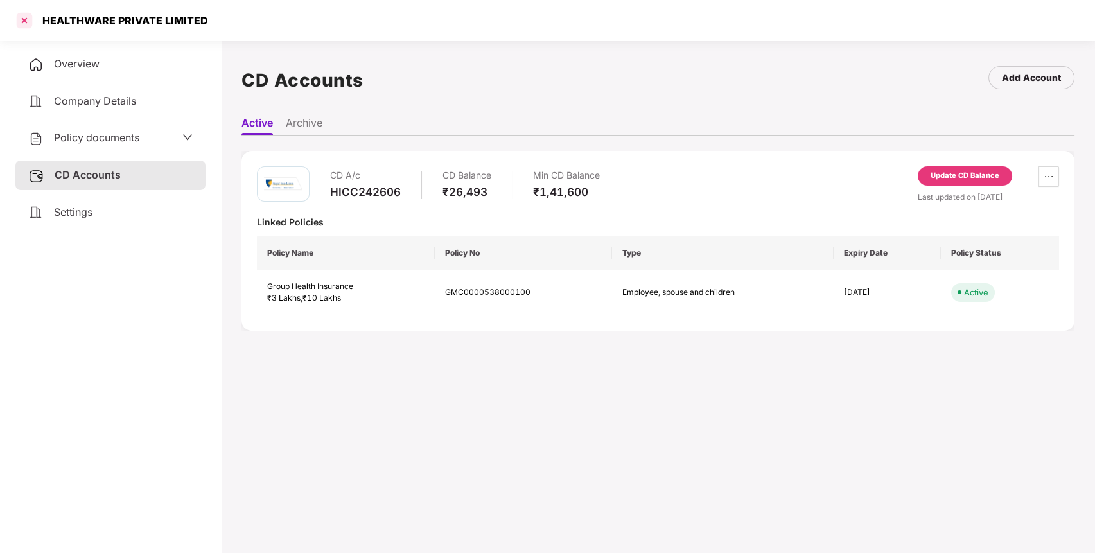
click at [20, 20] on div at bounding box center [24, 20] width 21 height 21
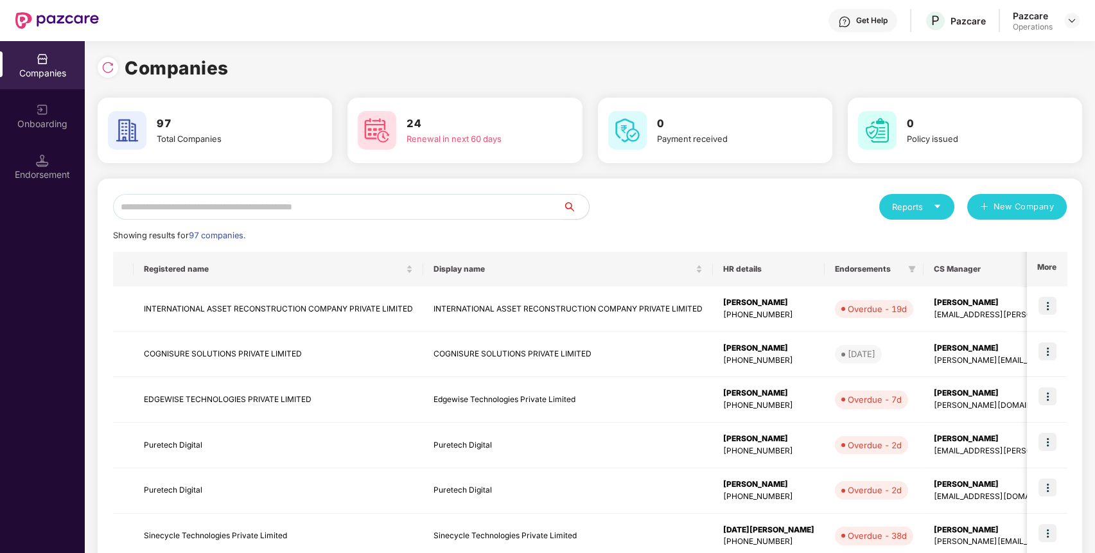
click at [372, 213] on input "text" at bounding box center [338, 207] width 450 height 26
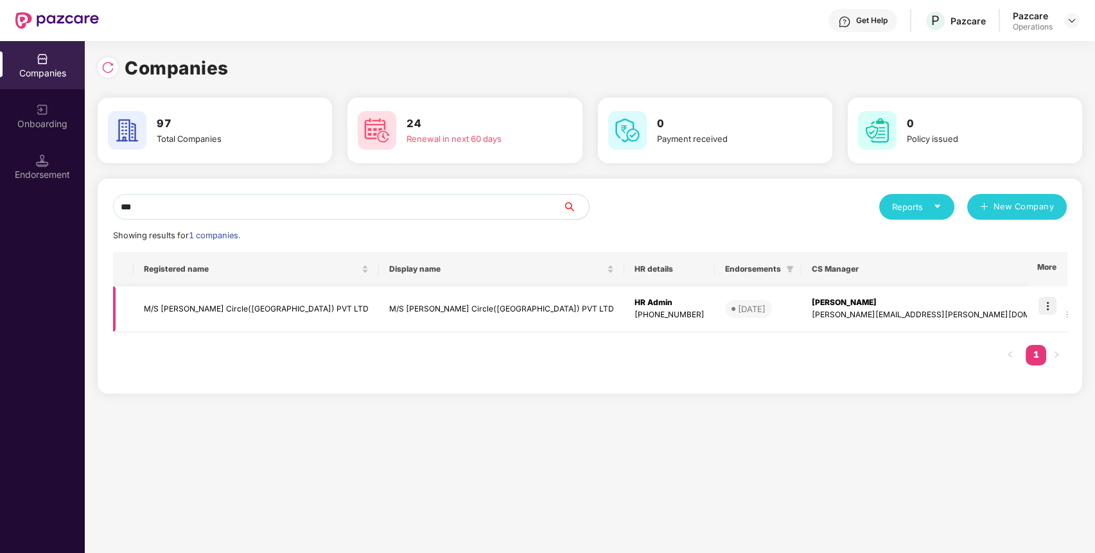
type input "***"
click at [172, 306] on td "M/S [PERSON_NAME] Circle([GEOGRAPHIC_DATA]) PVT LTD" at bounding box center [256, 309] width 245 height 46
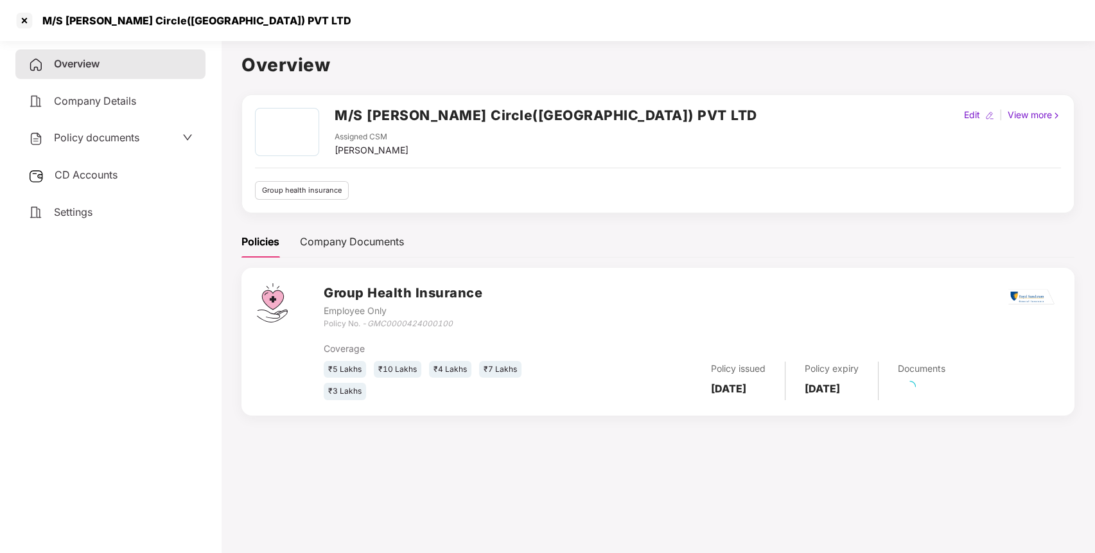
click at [99, 174] on span "CD Accounts" at bounding box center [86, 174] width 63 height 13
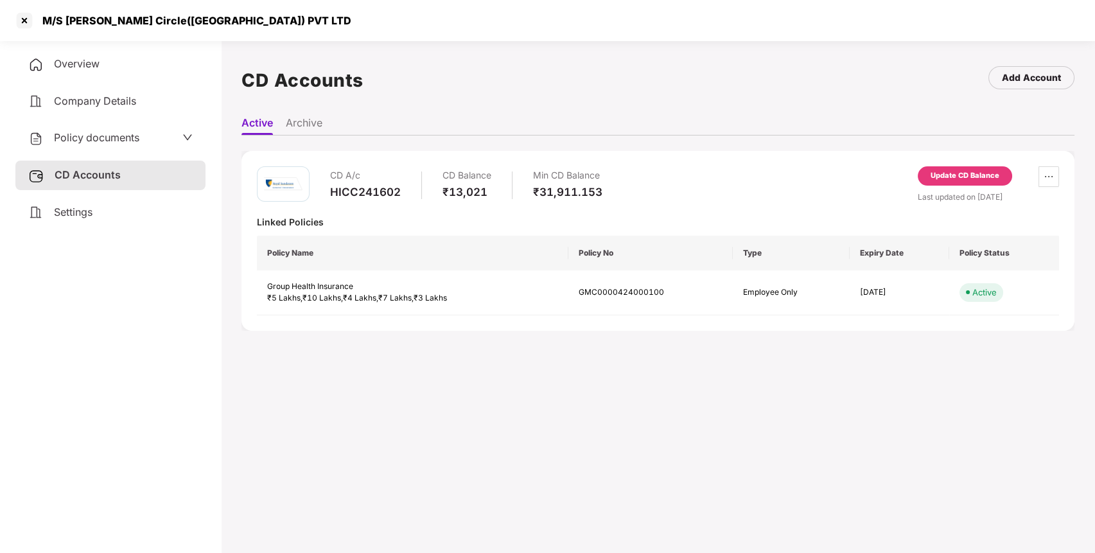
click at [973, 174] on div "Update CD Balance" at bounding box center [964, 176] width 69 height 12
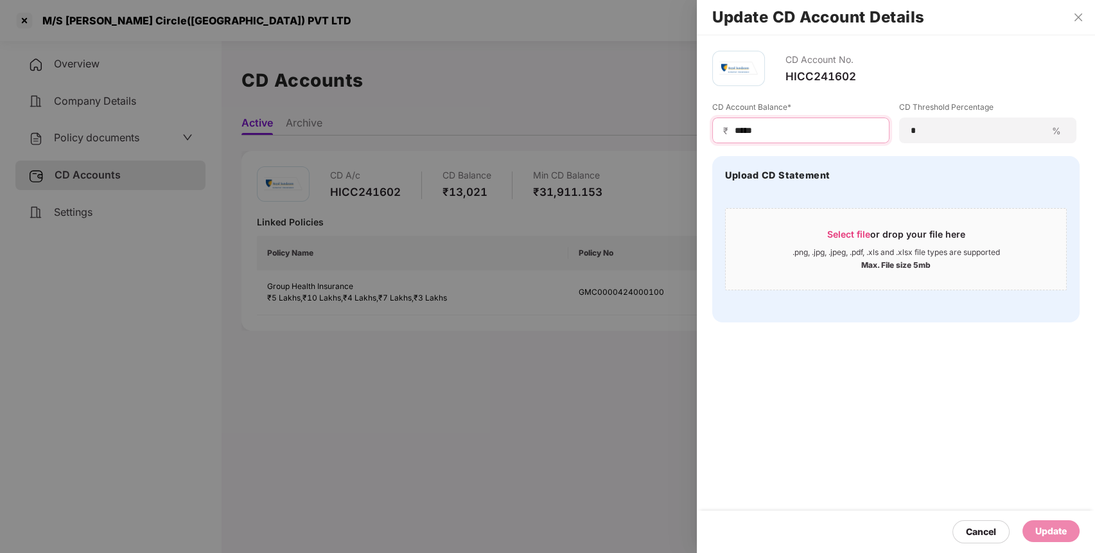
click at [750, 131] on input "*****" at bounding box center [805, 130] width 145 height 13
type input "*****"
click at [1049, 526] on div "Update" at bounding box center [1050, 531] width 31 height 14
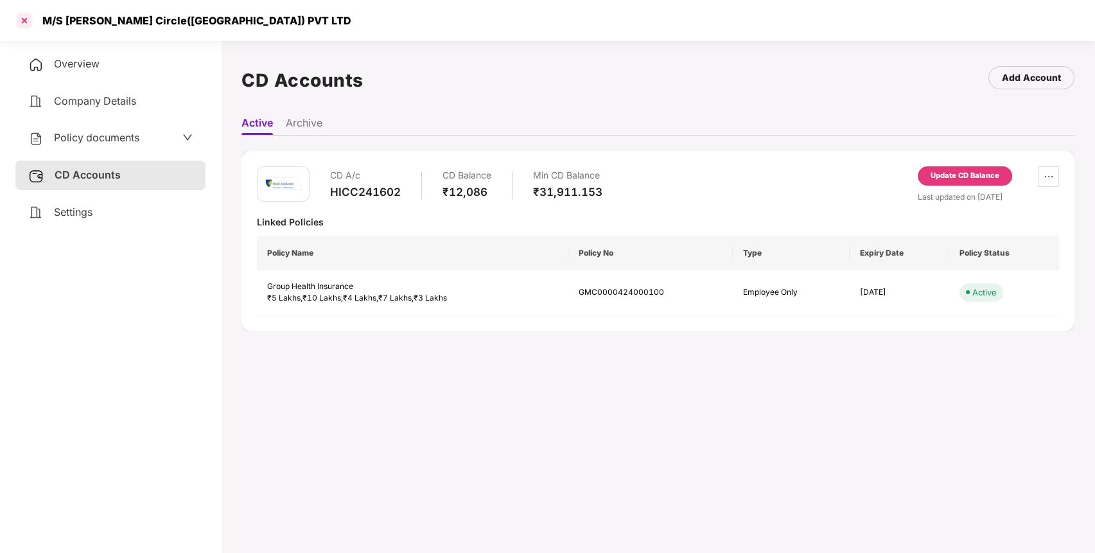
click at [30, 14] on div at bounding box center [24, 20] width 21 height 21
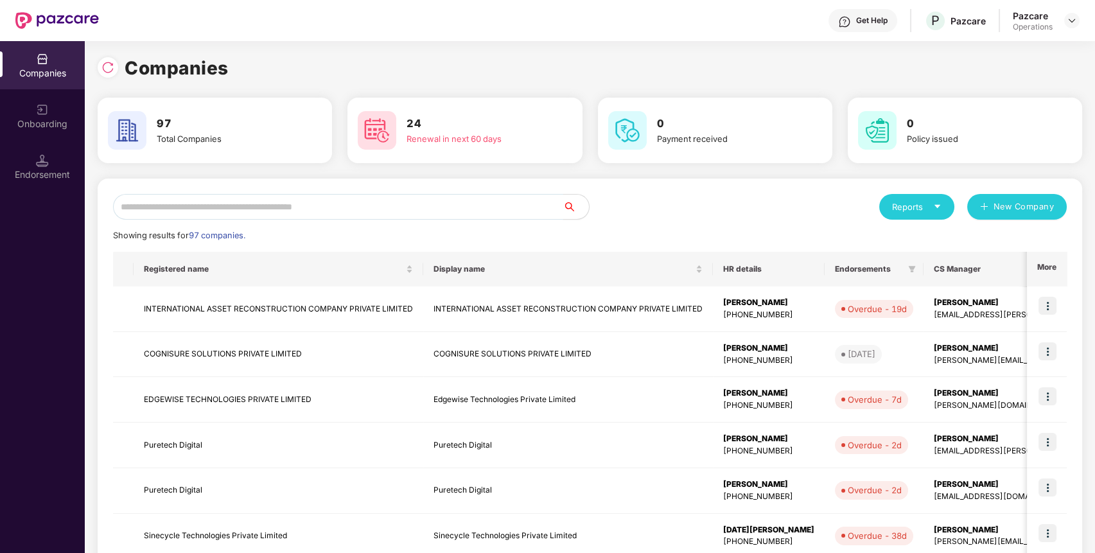
click at [448, 199] on input "text" at bounding box center [338, 207] width 450 height 26
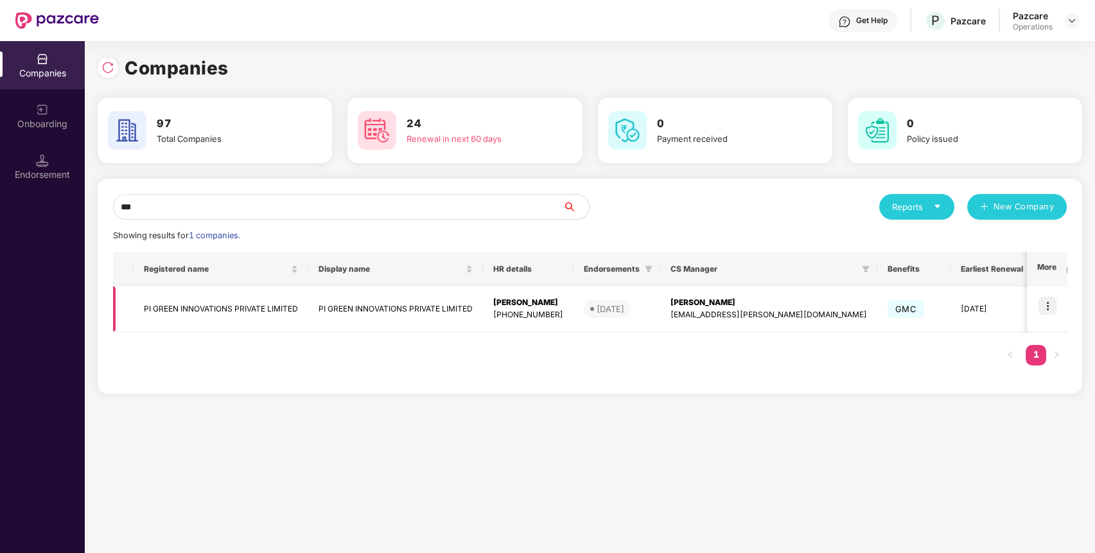
type input "***"
click at [242, 302] on td "PI GREEN INNOVATIONS PRIVATE LIMITED" at bounding box center [221, 309] width 175 height 46
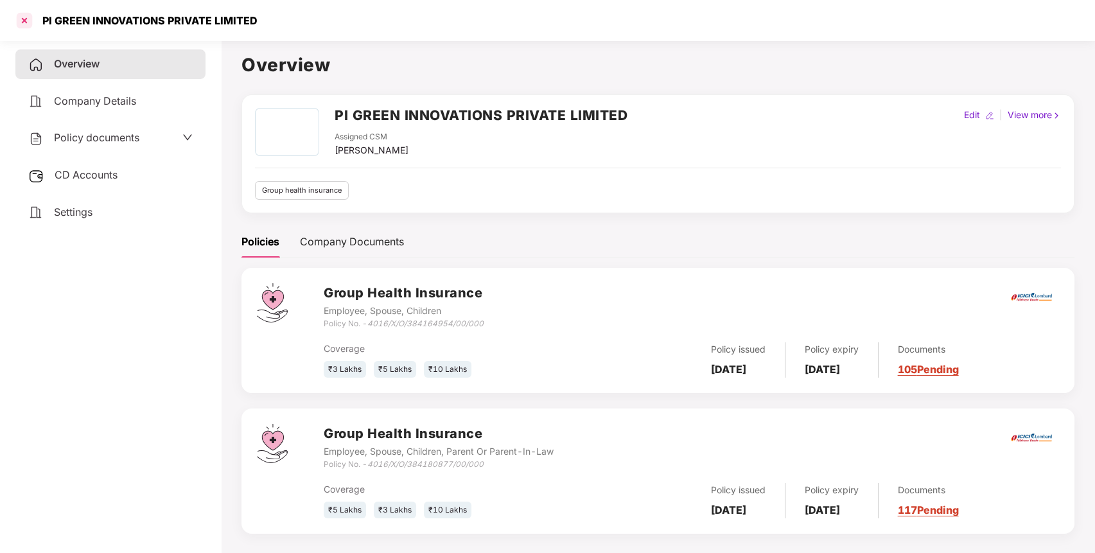
click at [26, 21] on div at bounding box center [24, 20] width 21 height 21
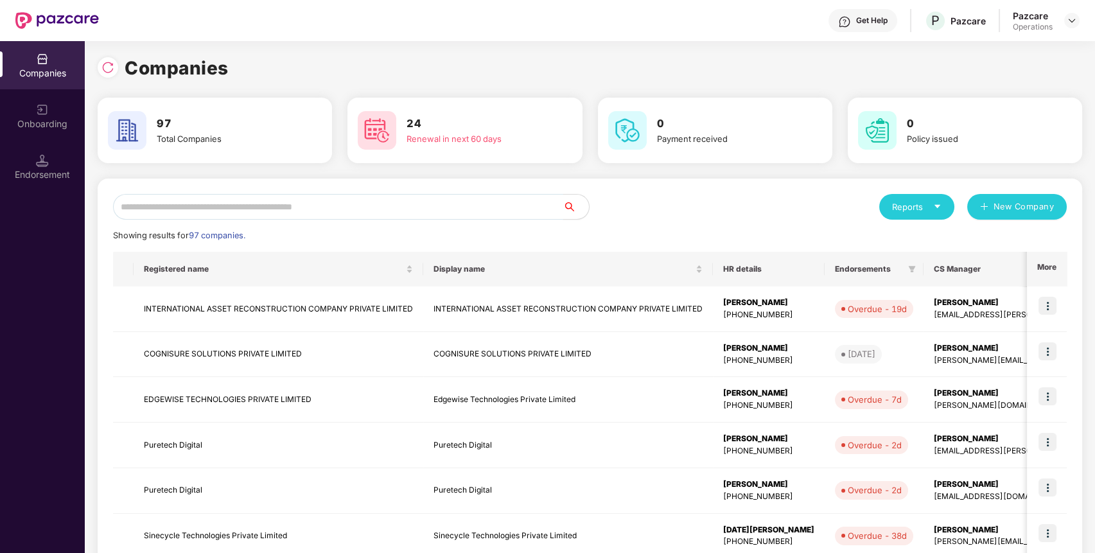
click at [355, 205] on input "text" at bounding box center [338, 207] width 450 height 26
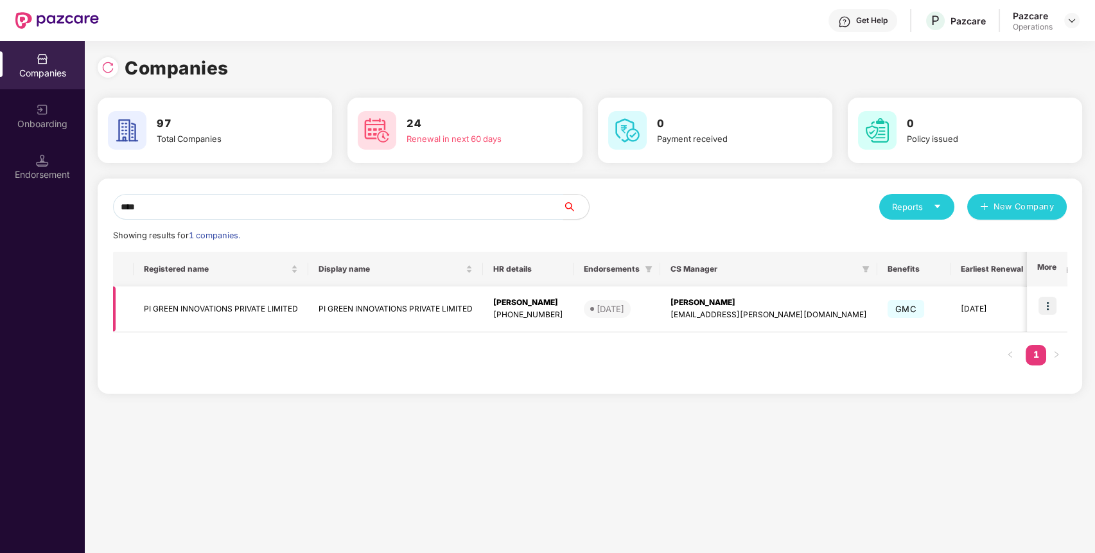
type input "****"
click at [1049, 306] on img at bounding box center [1047, 306] width 18 height 18
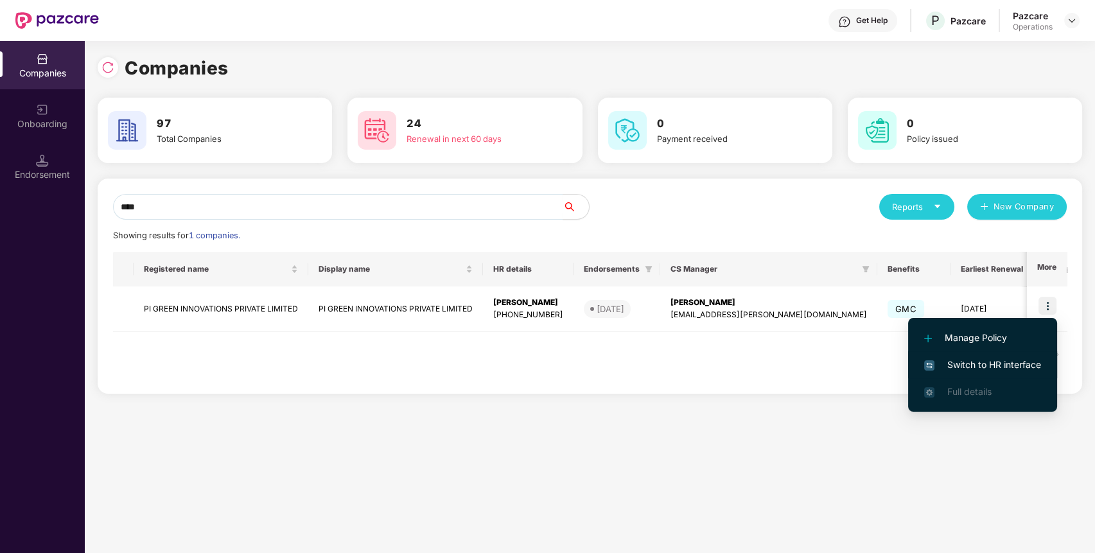
click at [975, 363] on span "Switch to HR interface" at bounding box center [982, 365] width 117 height 14
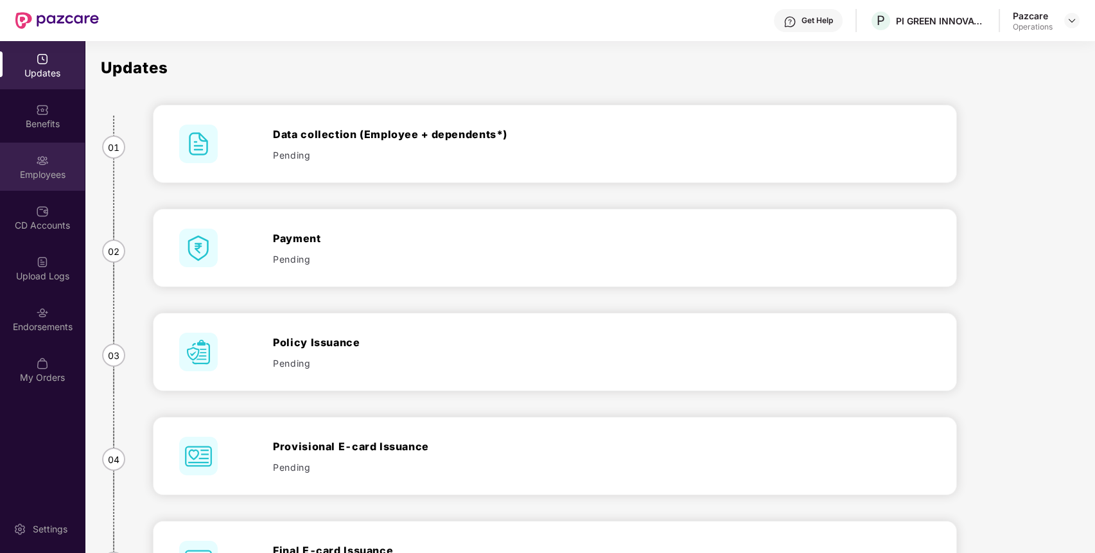
click at [40, 177] on div "Employees" at bounding box center [42, 174] width 85 height 13
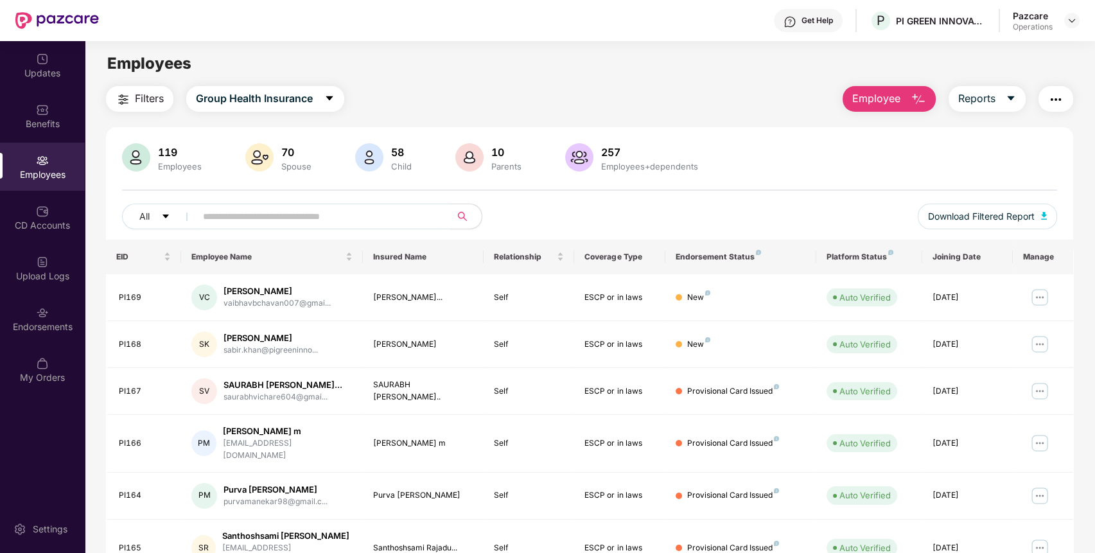
click at [1057, 92] on img "button" at bounding box center [1055, 99] width 15 height 15
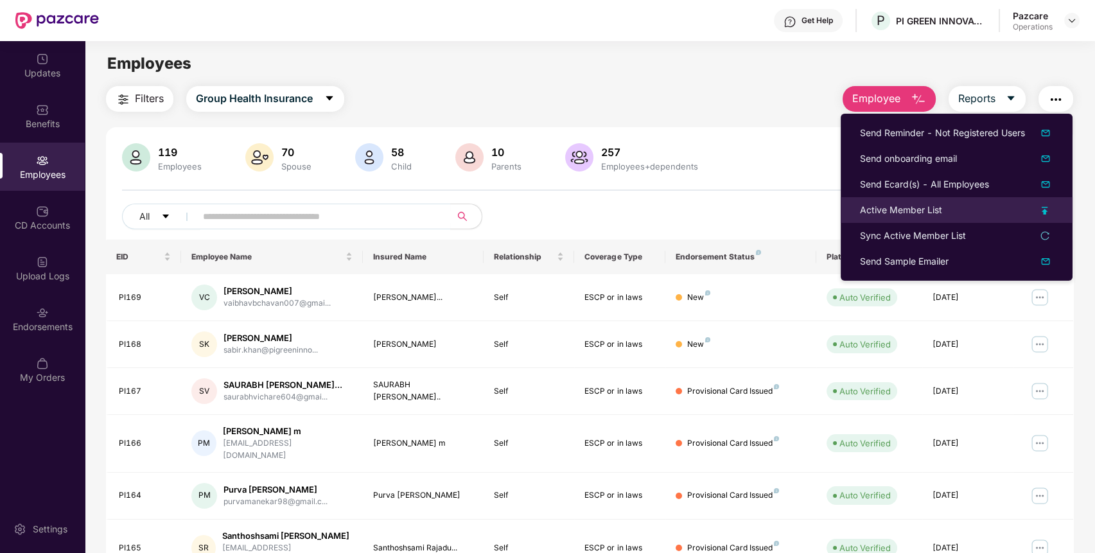
click at [950, 207] on div "Active Member List" at bounding box center [956, 210] width 193 height 14
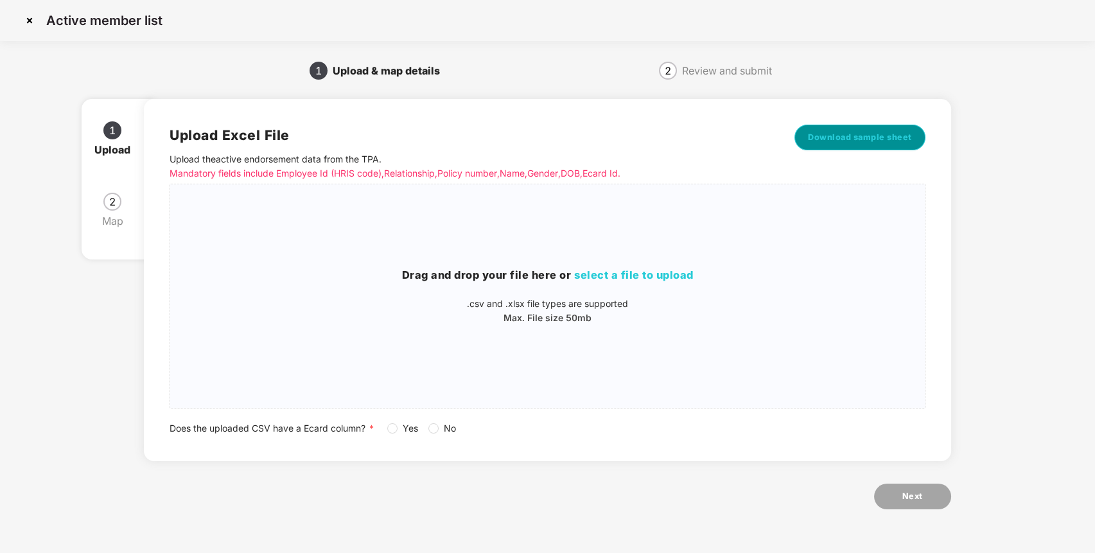
click at [854, 134] on span "Download sample sheet" at bounding box center [860, 137] width 104 height 13
click at [659, 268] on h3 "Drag and drop your file here or select a file to upload" at bounding box center [547, 275] width 754 height 17
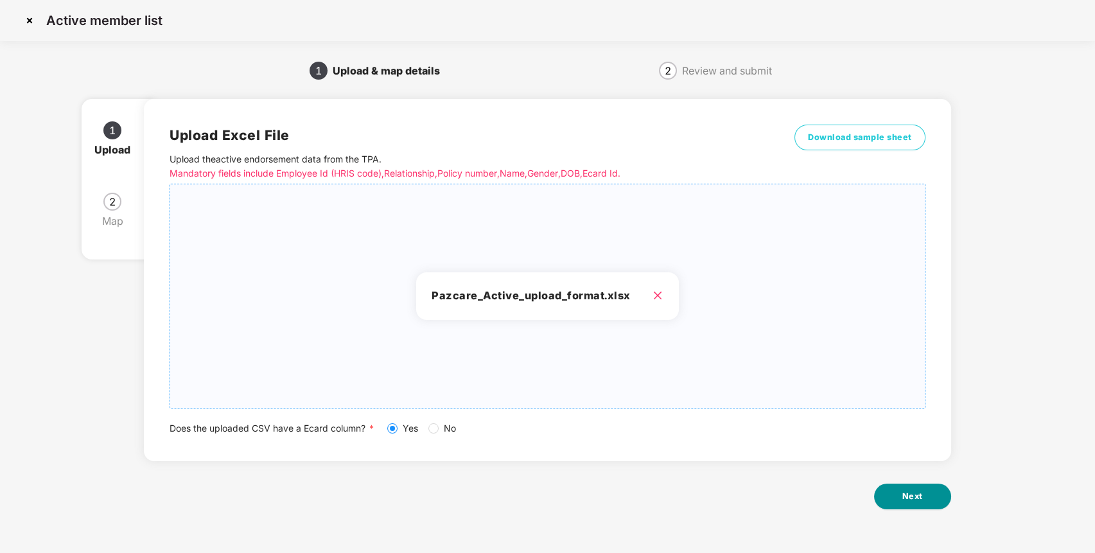
click at [942, 503] on button "Next" at bounding box center [912, 496] width 77 height 26
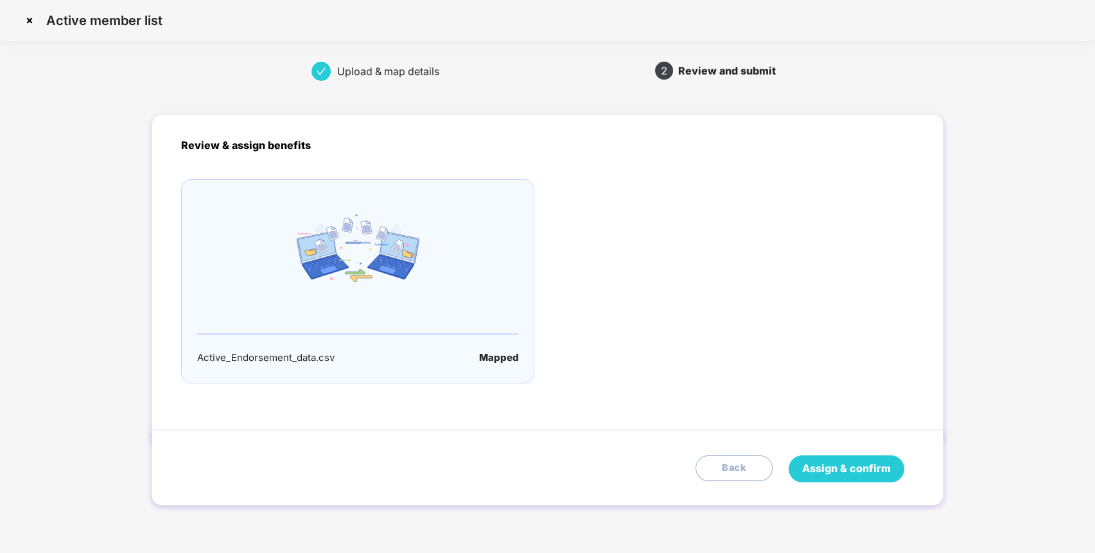
click at [826, 473] on span "Assign & confirm" at bounding box center [846, 468] width 89 height 16
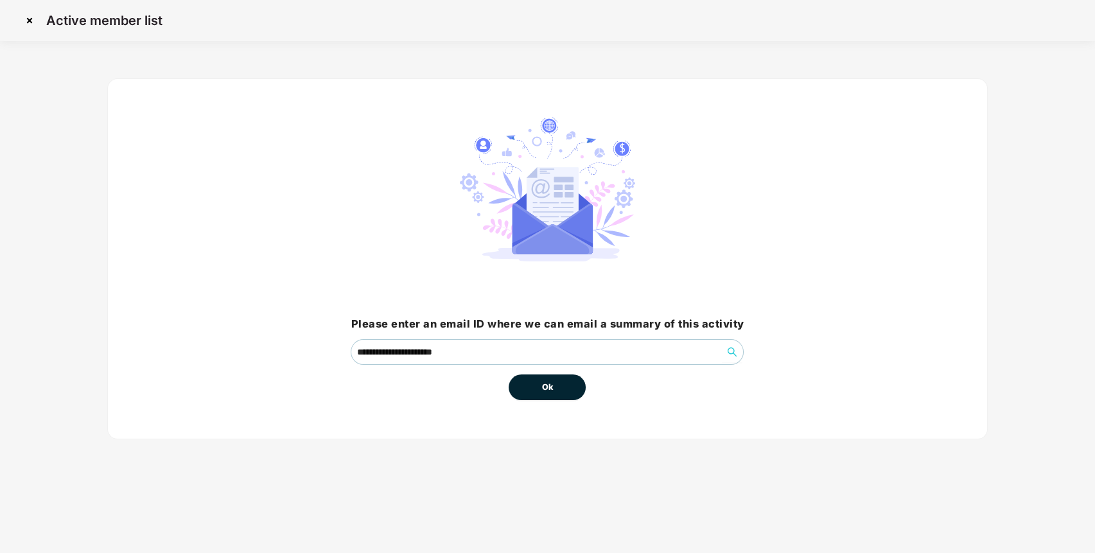
click at [539, 382] on button "Ok" at bounding box center [547, 387] width 77 height 26
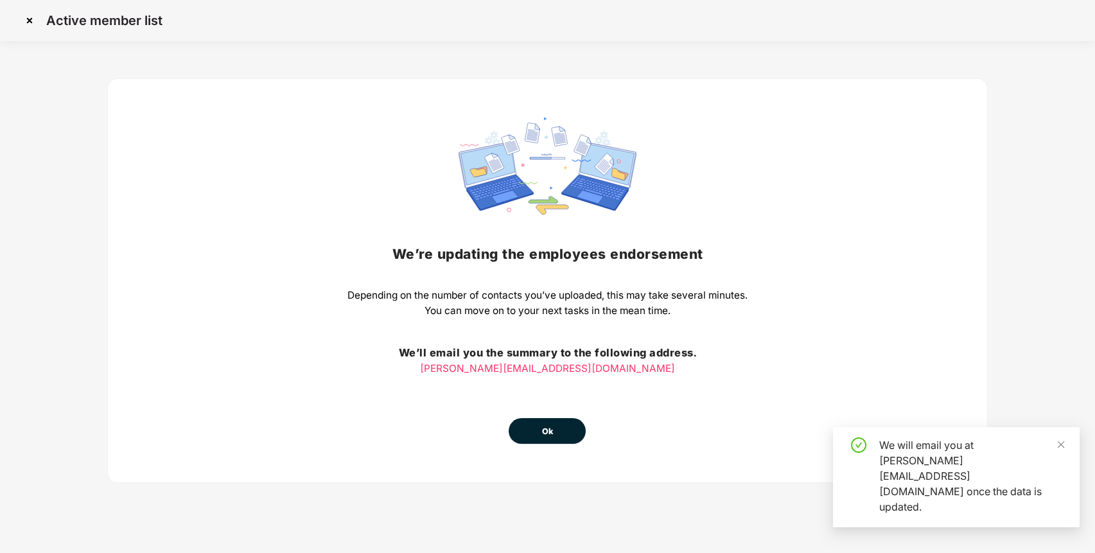
click at [559, 434] on button "Ok" at bounding box center [547, 431] width 77 height 26
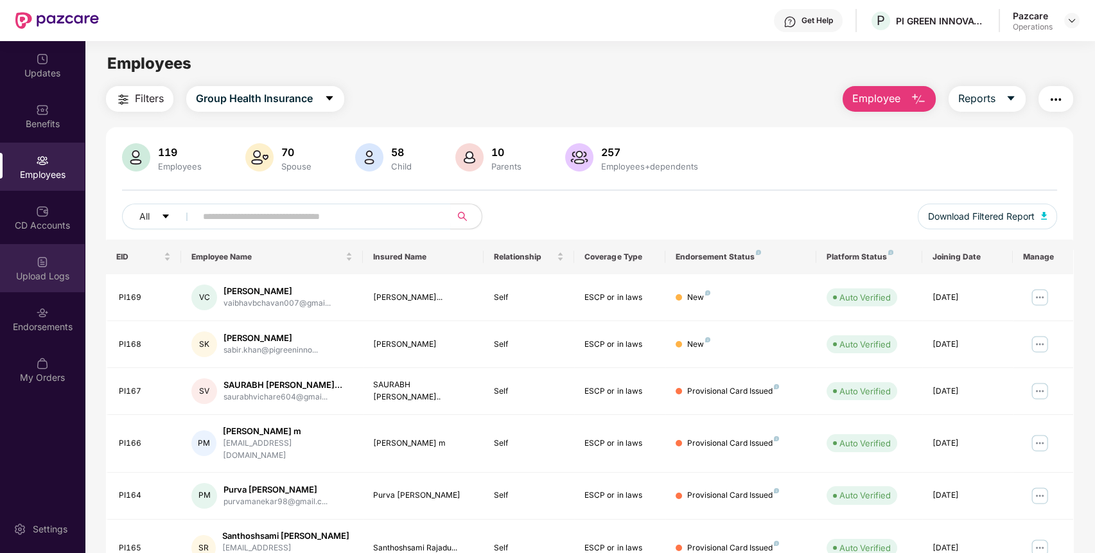
click at [60, 273] on div "Upload Logs" at bounding box center [42, 276] width 85 height 13
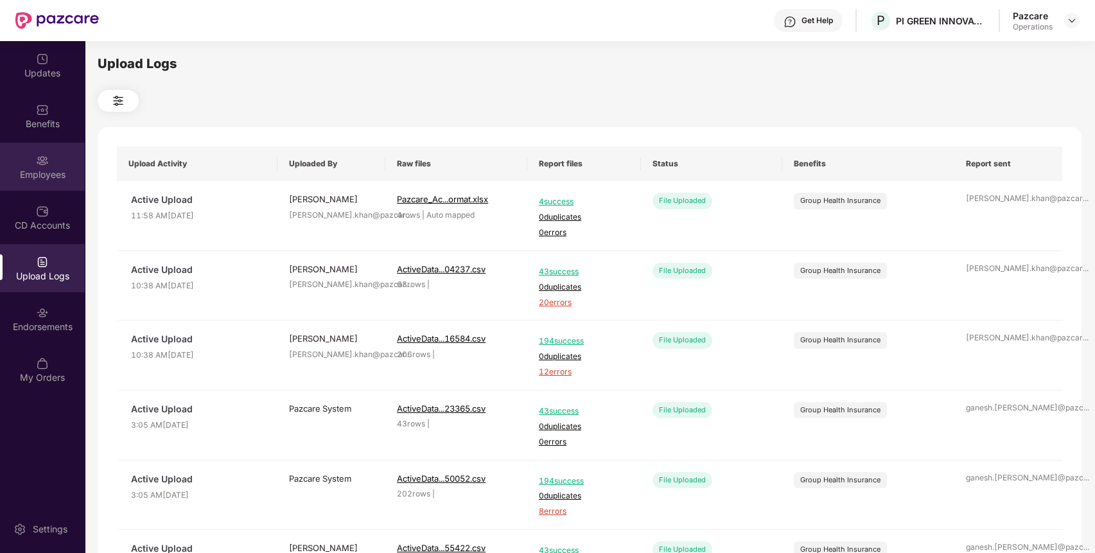
click at [52, 165] on div "Employees" at bounding box center [42, 167] width 85 height 48
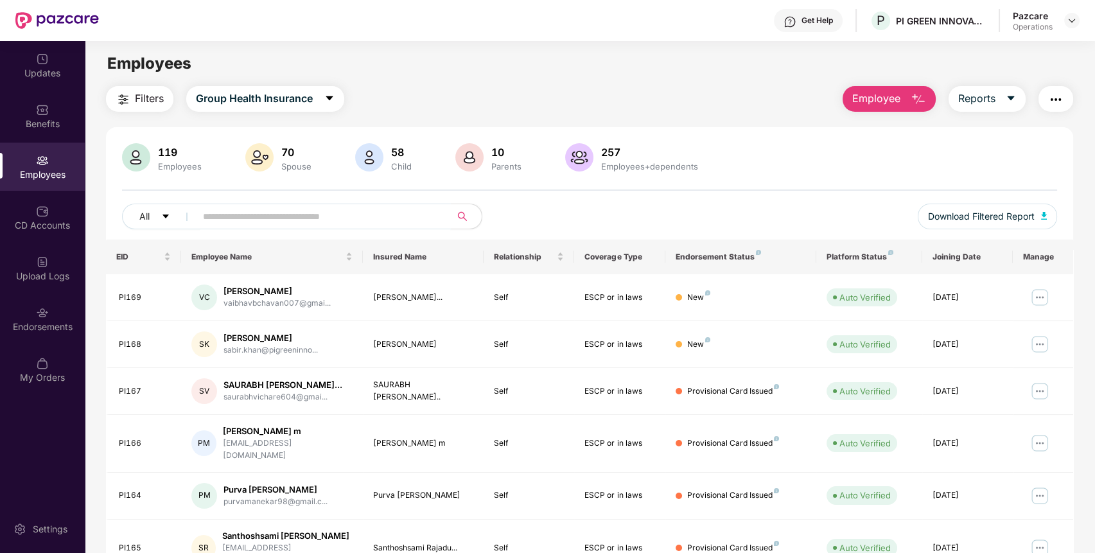
click at [363, 222] on input "text" at bounding box center [318, 216] width 231 height 19
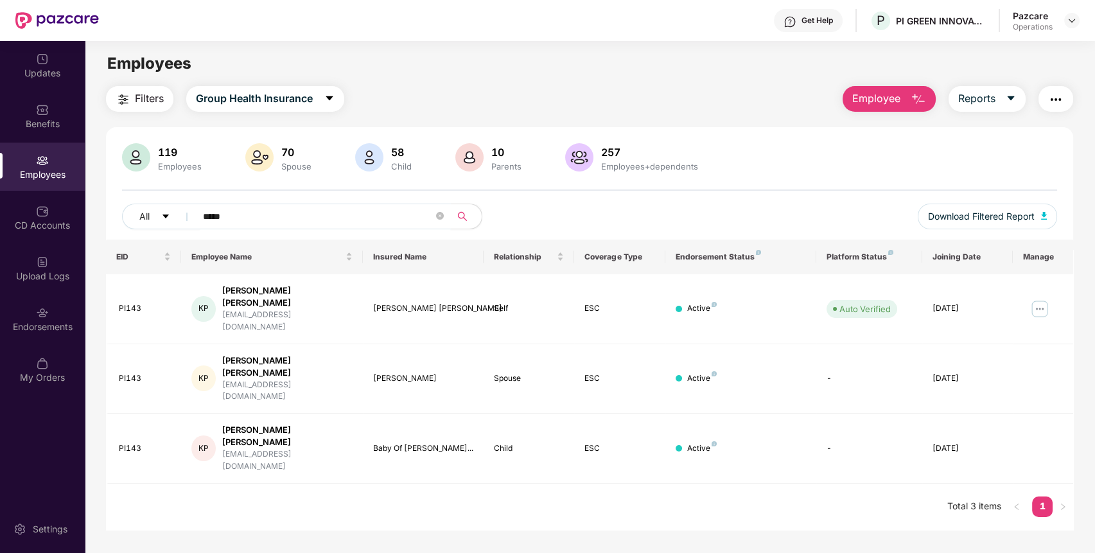
type input "*****"
click at [440, 218] on icon "close-circle" at bounding box center [440, 216] width 8 height 8
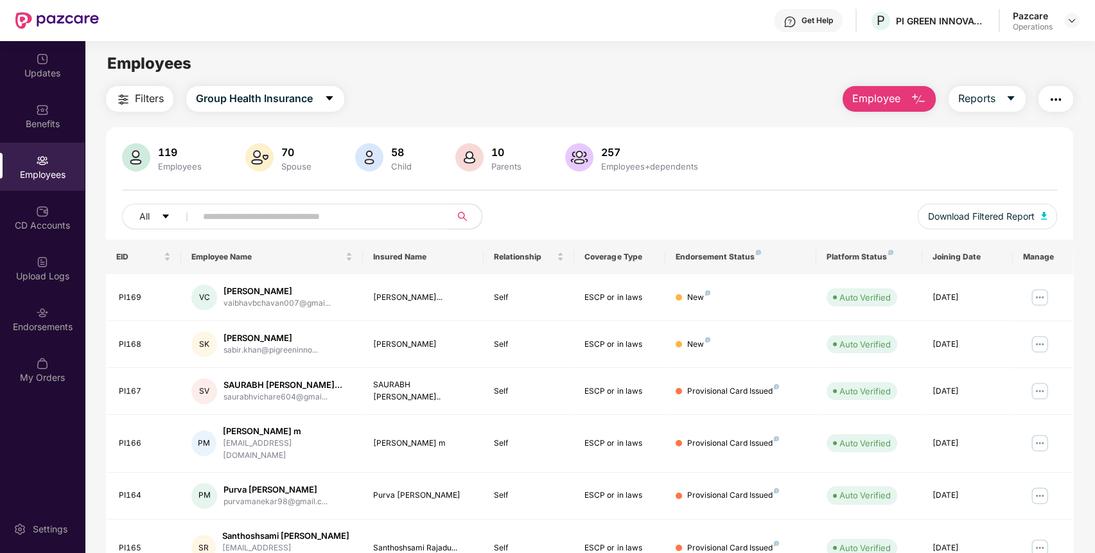
click at [61, 163] on div "Employees" at bounding box center [42, 167] width 85 height 48
click at [1070, 21] on img at bounding box center [1071, 20] width 10 height 10
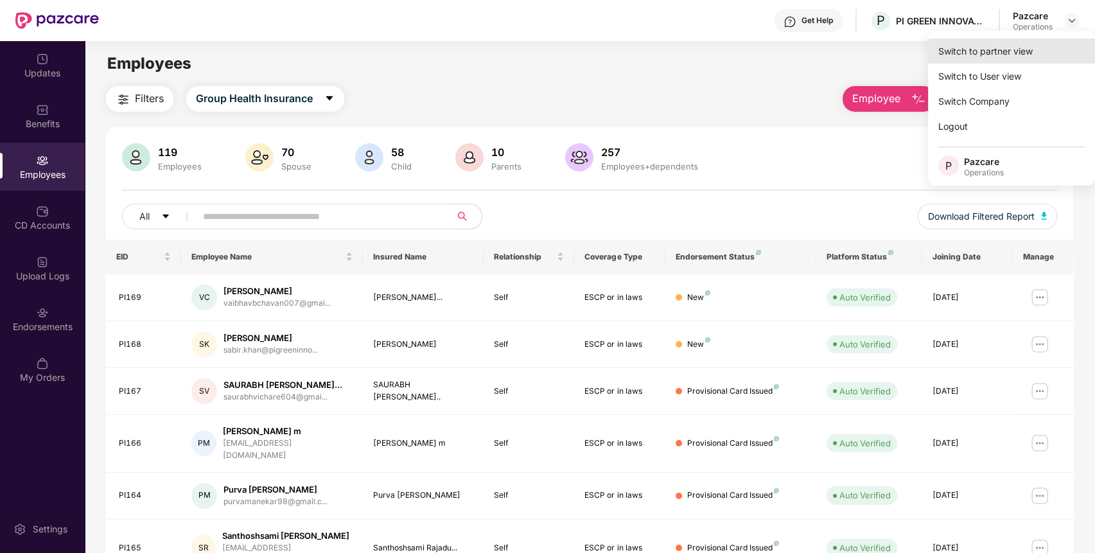
click at [1016, 46] on div "Switch to partner view" at bounding box center [1011, 51] width 167 height 25
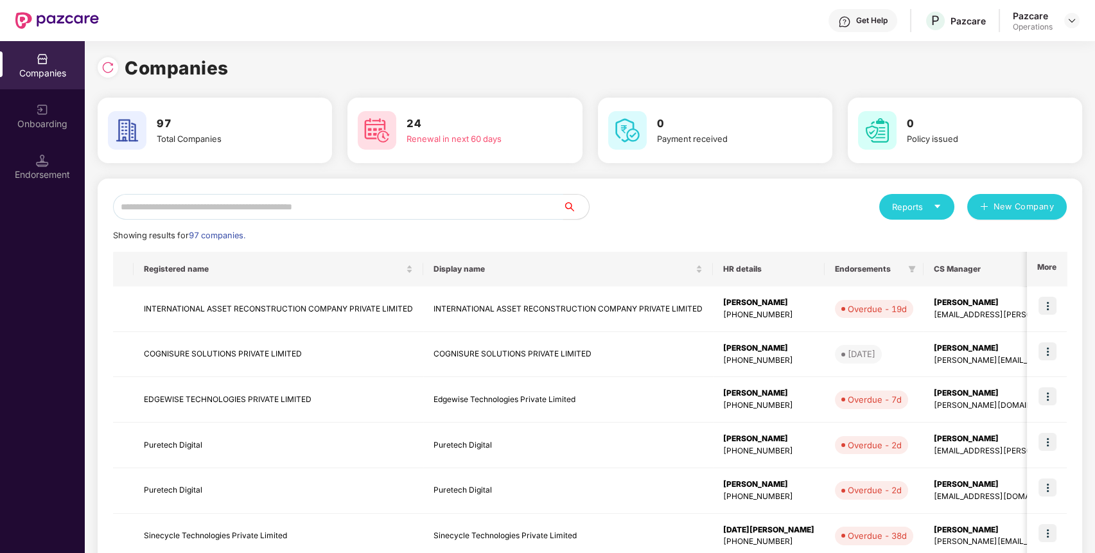
click at [503, 215] on input "text" at bounding box center [338, 207] width 450 height 26
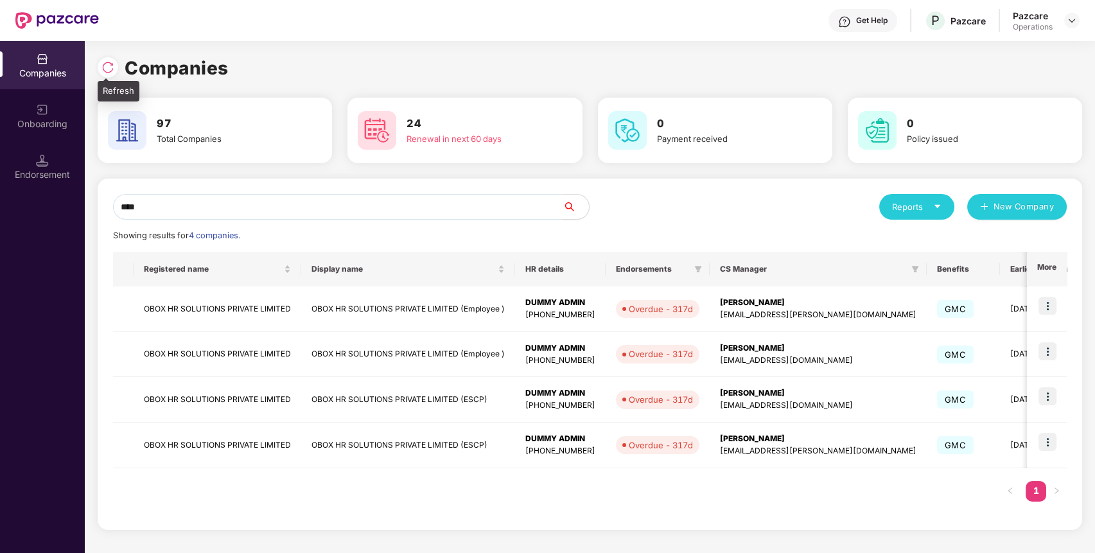
click at [111, 62] on img at bounding box center [107, 67] width 13 height 13
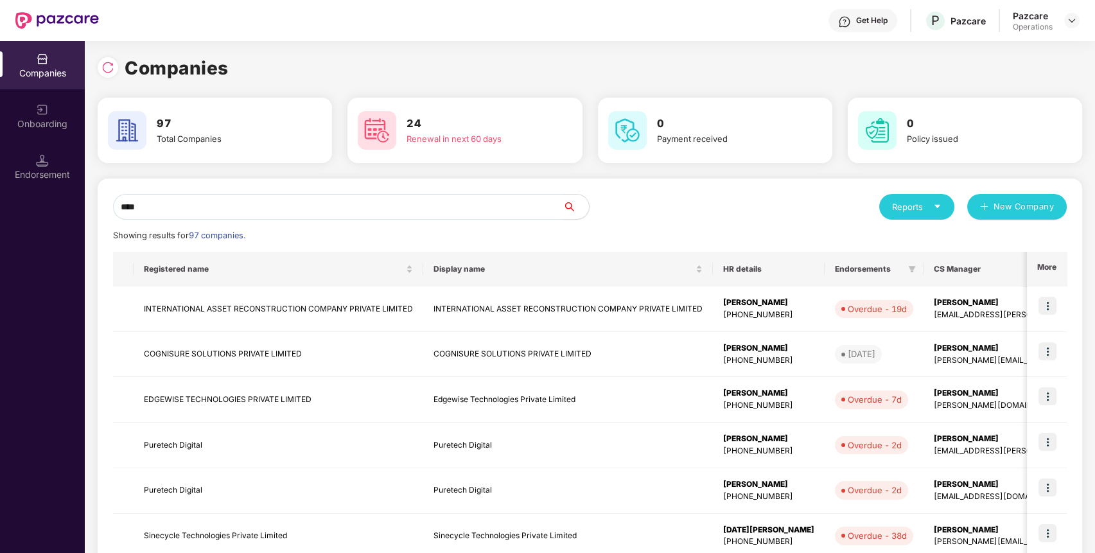
click at [231, 205] on input "****" at bounding box center [338, 207] width 450 height 26
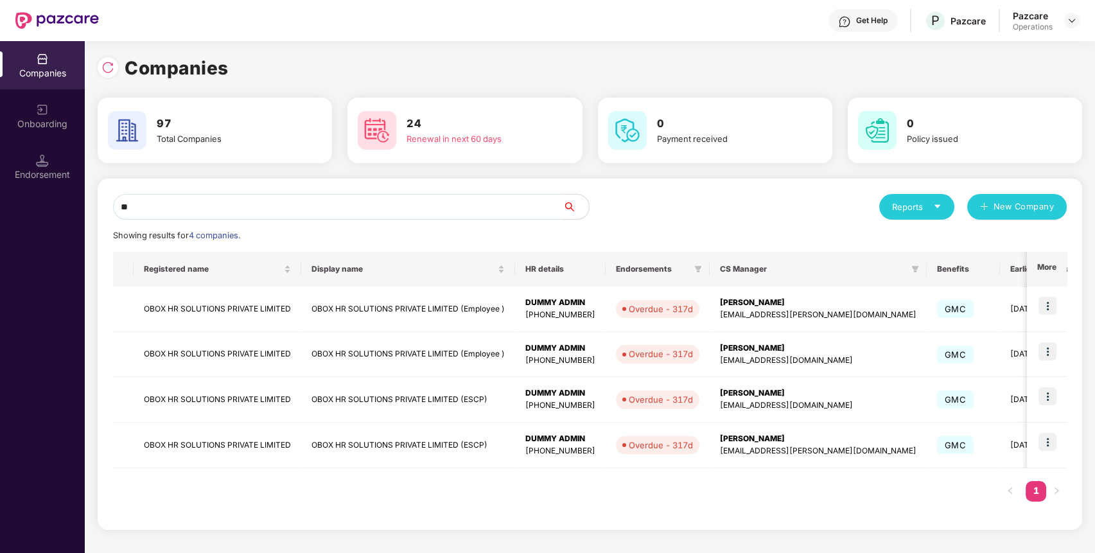
type input "*"
type input "****"
click at [220, 308] on td "OBOX HR SOLUTIONS PRIVATE LIMITED" at bounding box center [218, 309] width 168 height 46
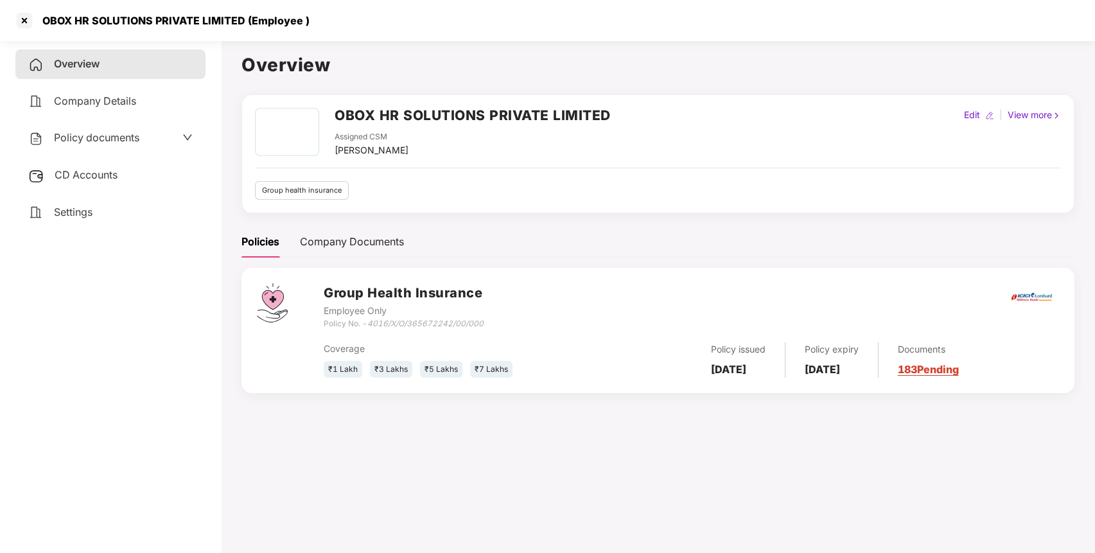
click at [123, 175] on div "CD Accounts" at bounding box center [110, 176] width 190 height 30
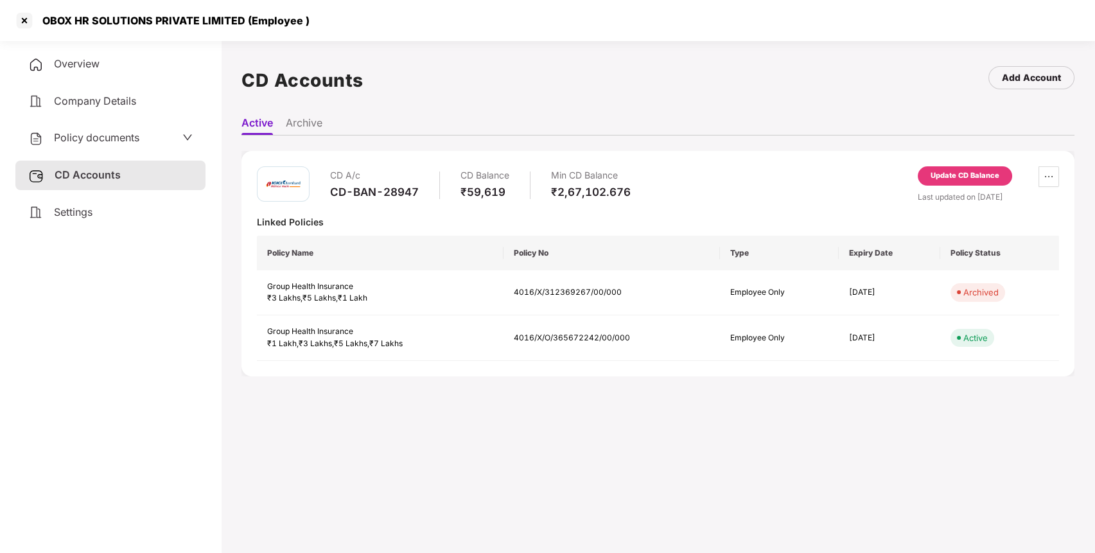
click at [976, 177] on div "Update CD Balance" at bounding box center [964, 176] width 69 height 12
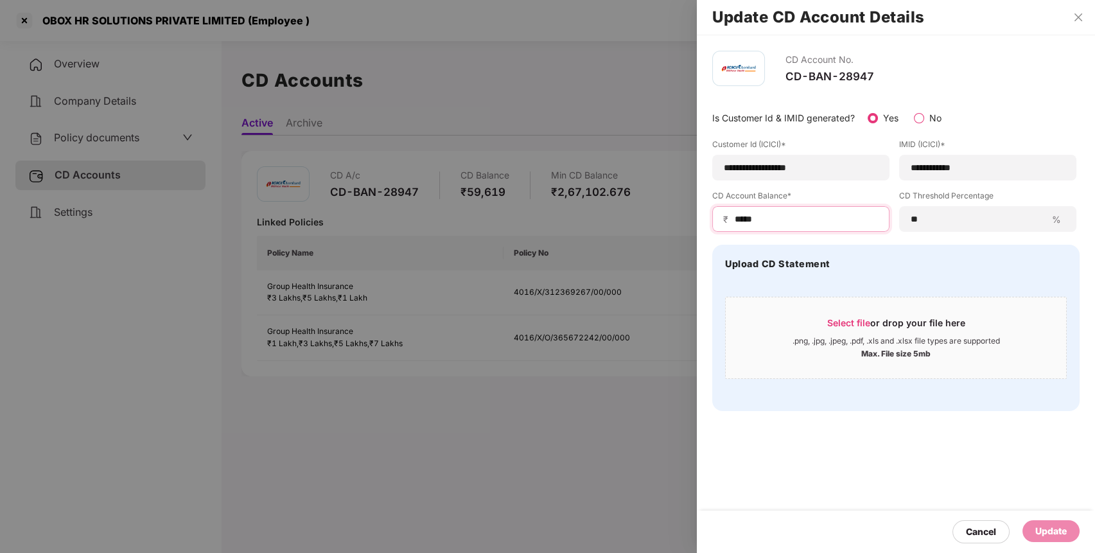
click at [752, 222] on input "*****" at bounding box center [805, 219] width 145 height 13
type input "*****"
click at [1048, 525] on div "Update" at bounding box center [1050, 531] width 31 height 14
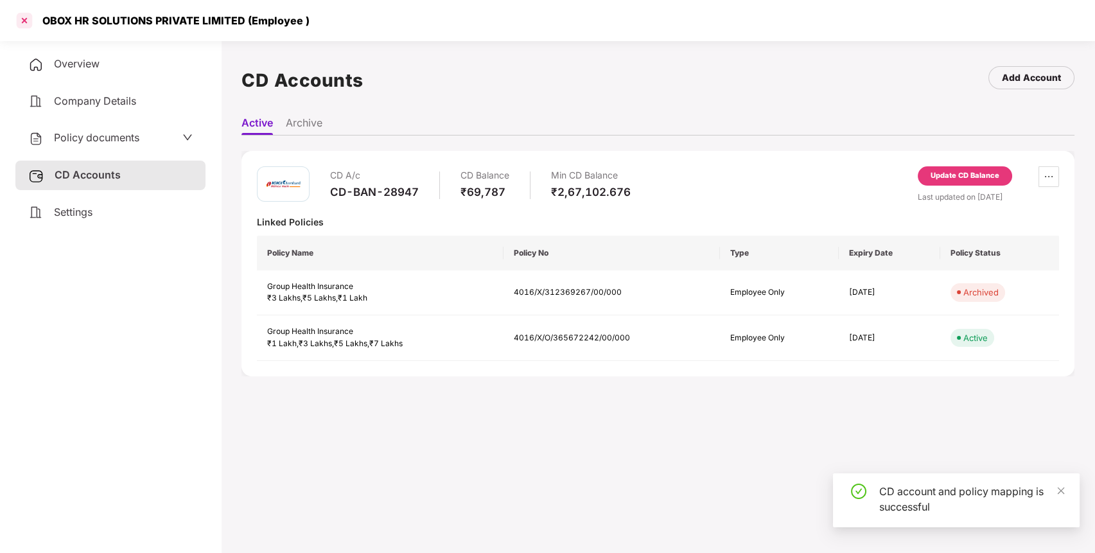
click at [20, 15] on div at bounding box center [24, 20] width 21 height 21
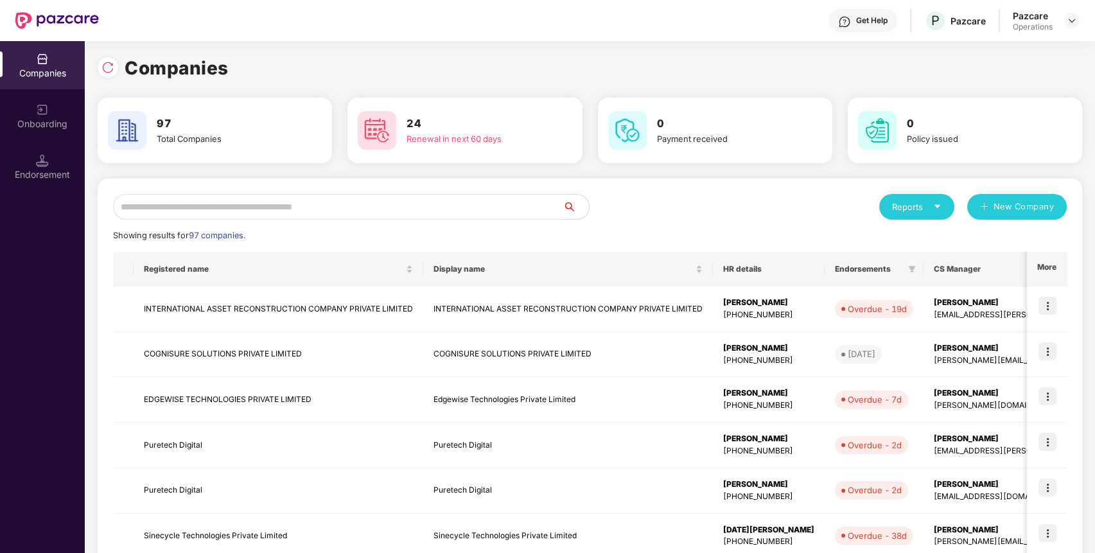
click at [298, 198] on input "text" at bounding box center [338, 207] width 450 height 26
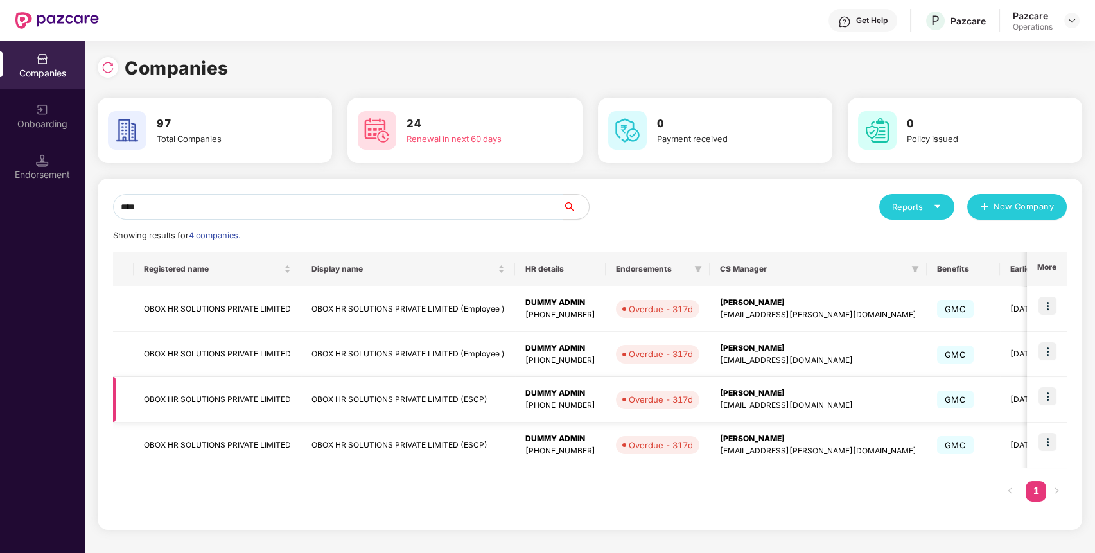
type input "****"
click at [279, 393] on td "OBOX HR SOLUTIONS PRIVATE LIMITED" at bounding box center [218, 400] width 168 height 46
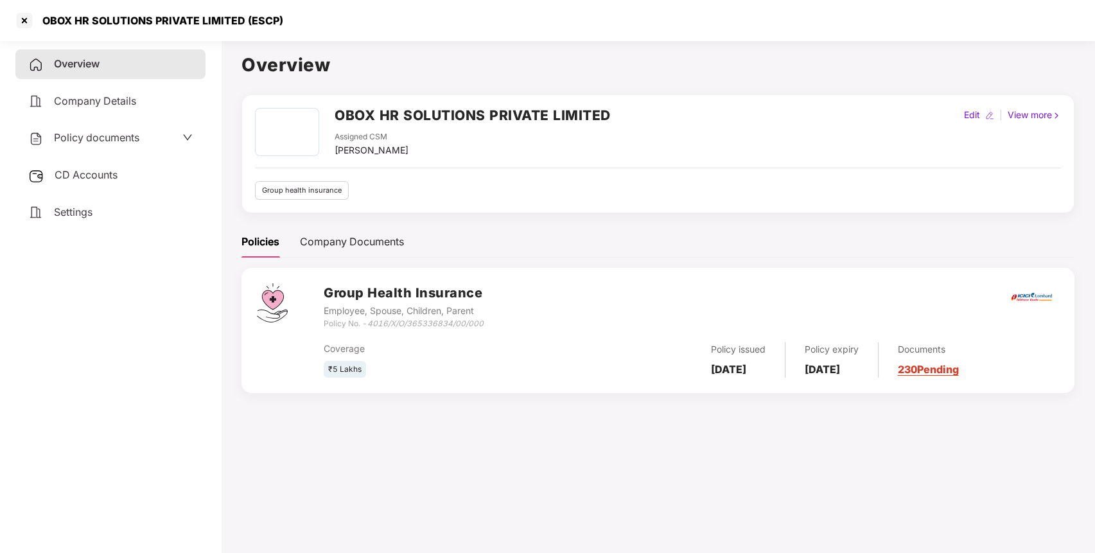
click at [121, 185] on div "CD Accounts" at bounding box center [110, 176] width 190 height 30
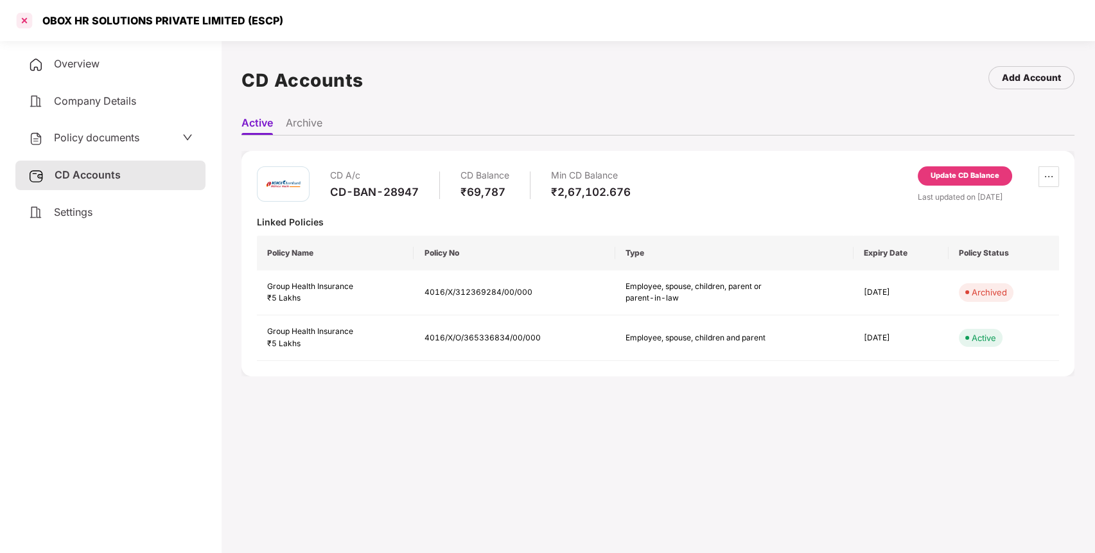
click at [19, 12] on div at bounding box center [24, 20] width 21 height 21
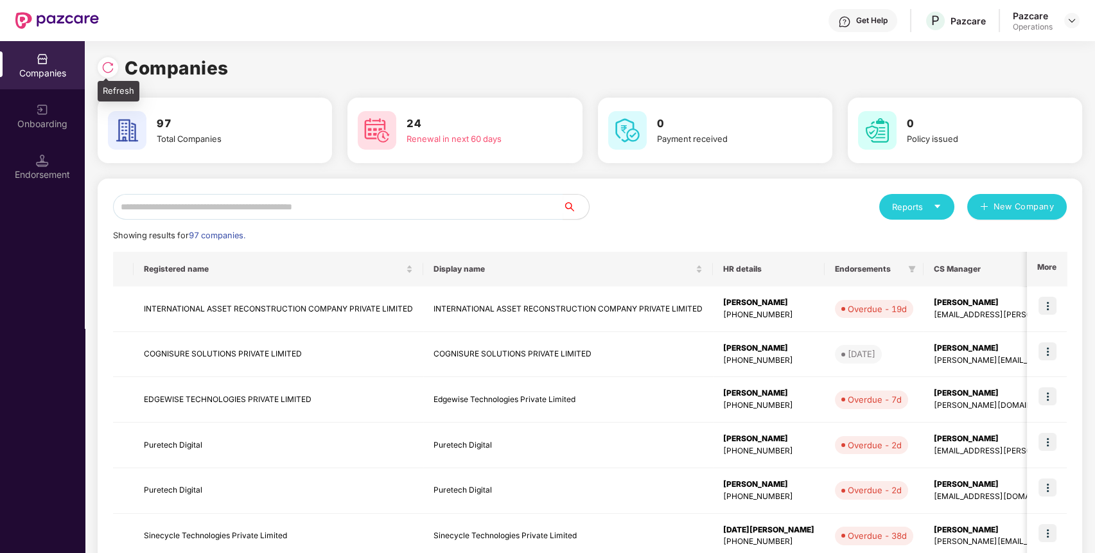
click at [108, 71] on img at bounding box center [107, 67] width 13 height 13
click at [488, 205] on input "text" at bounding box center [338, 207] width 450 height 26
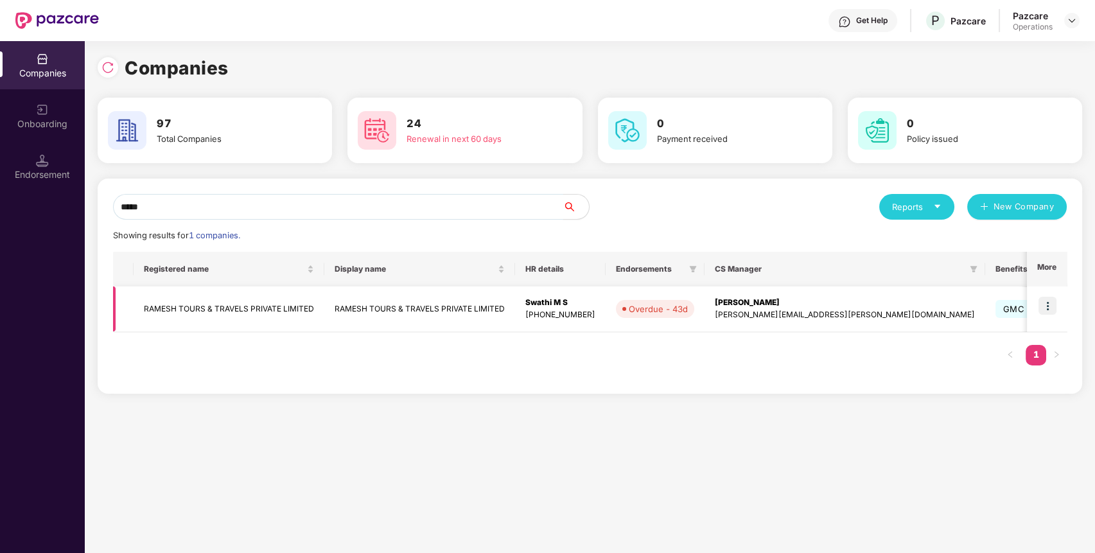
type input "*****"
click at [1047, 306] on img at bounding box center [1047, 306] width 18 height 18
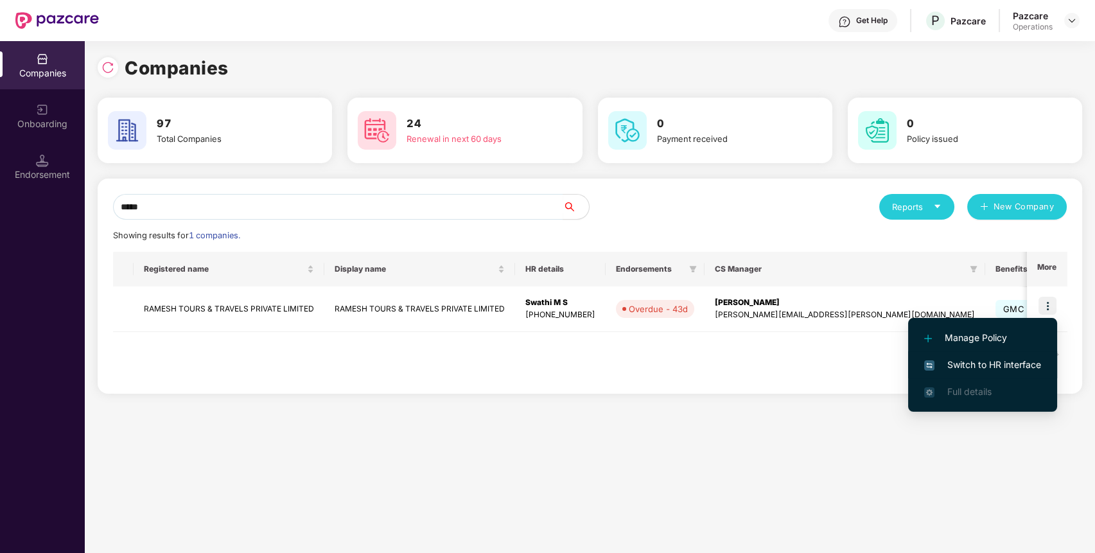
click at [999, 364] on span "Switch to HR interface" at bounding box center [982, 365] width 117 height 14
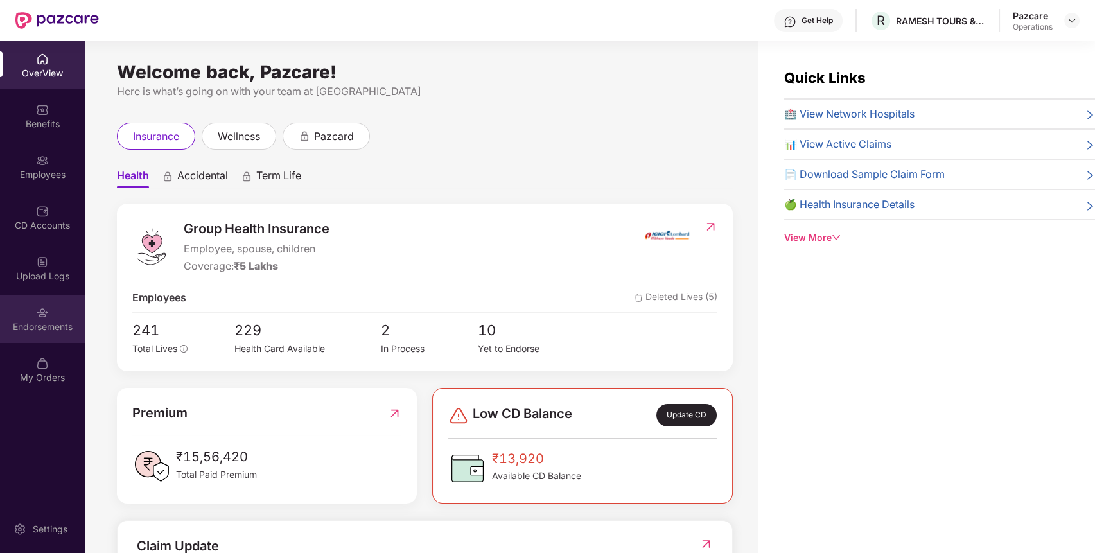
click at [32, 304] on div "Endorsements" at bounding box center [42, 319] width 85 height 48
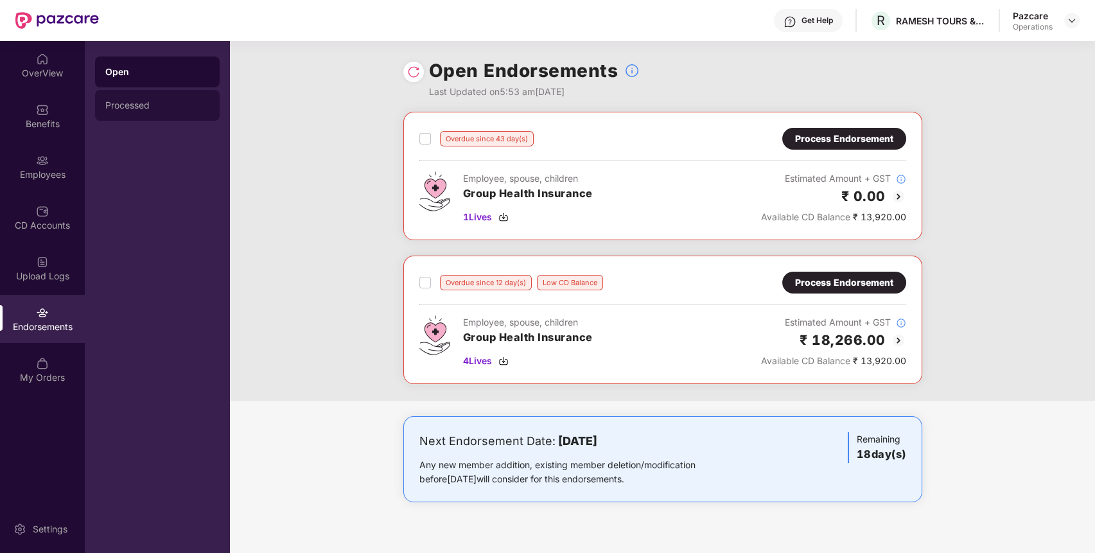
click at [164, 106] on div "Processed" at bounding box center [157, 105] width 104 height 10
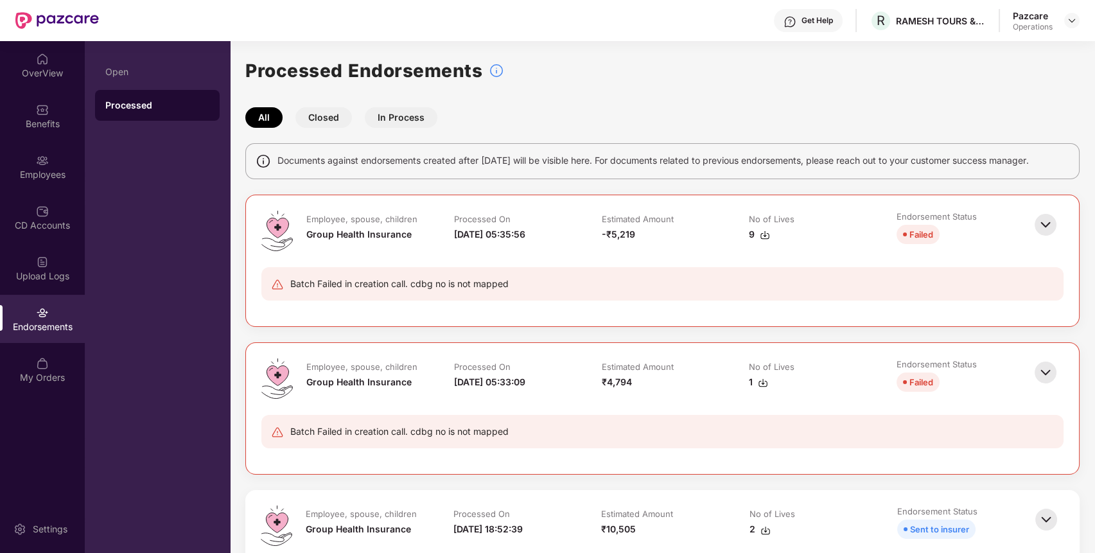
click at [1050, 225] on img at bounding box center [1045, 225] width 28 height 28
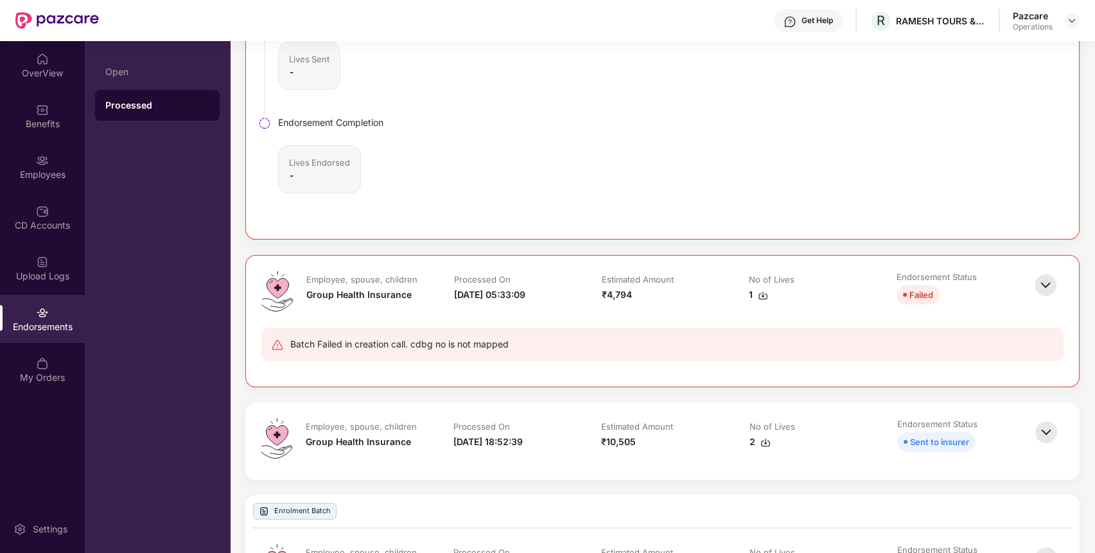
scroll to position [462, 0]
